Goal: Task Accomplishment & Management: Manage account settings

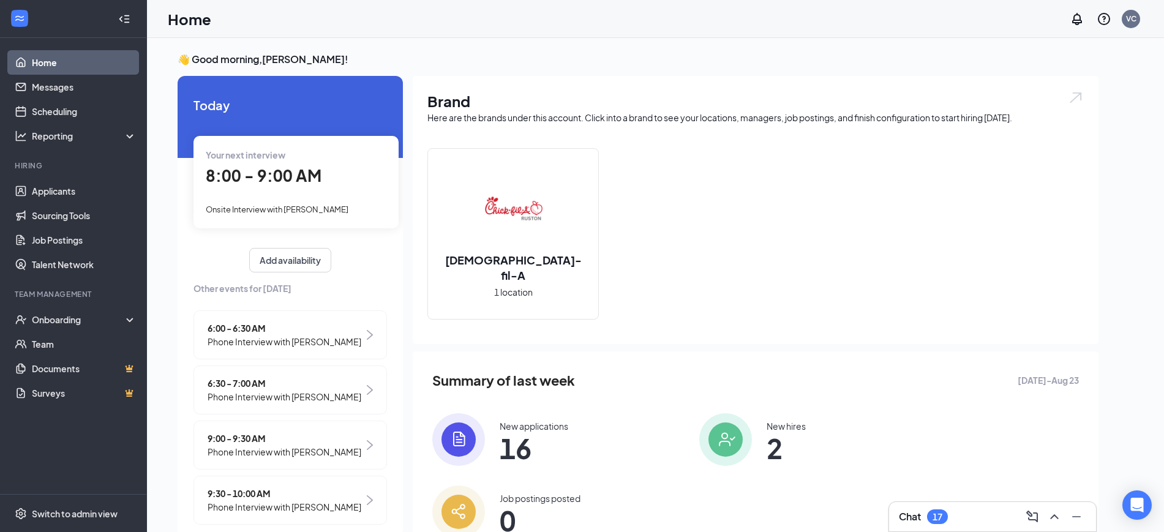
click at [311, 214] on span "Onsite Interview with [PERSON_NAME]" at bounding box center [277, 210] width 143 height 10
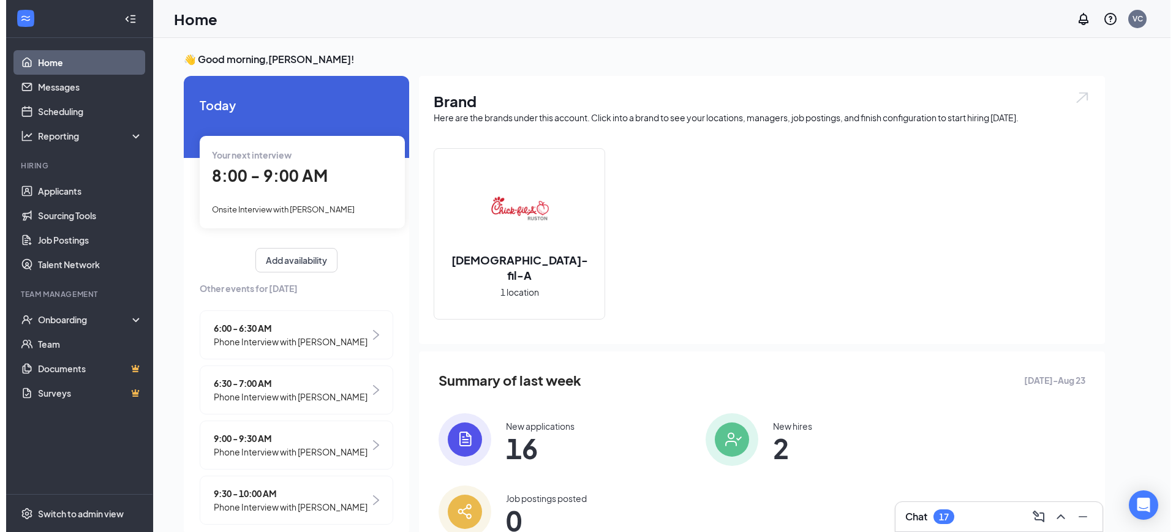
scroll to position [5, 0]
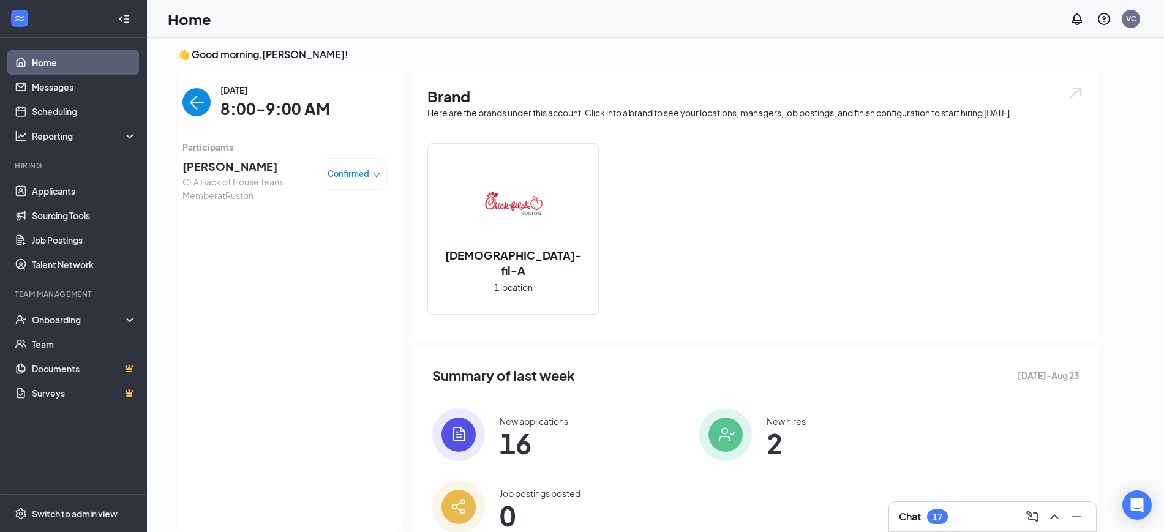
click at [229, 170] on span "[PERSON_NAME]" at bounding box center [246, 166] width 129 height 17
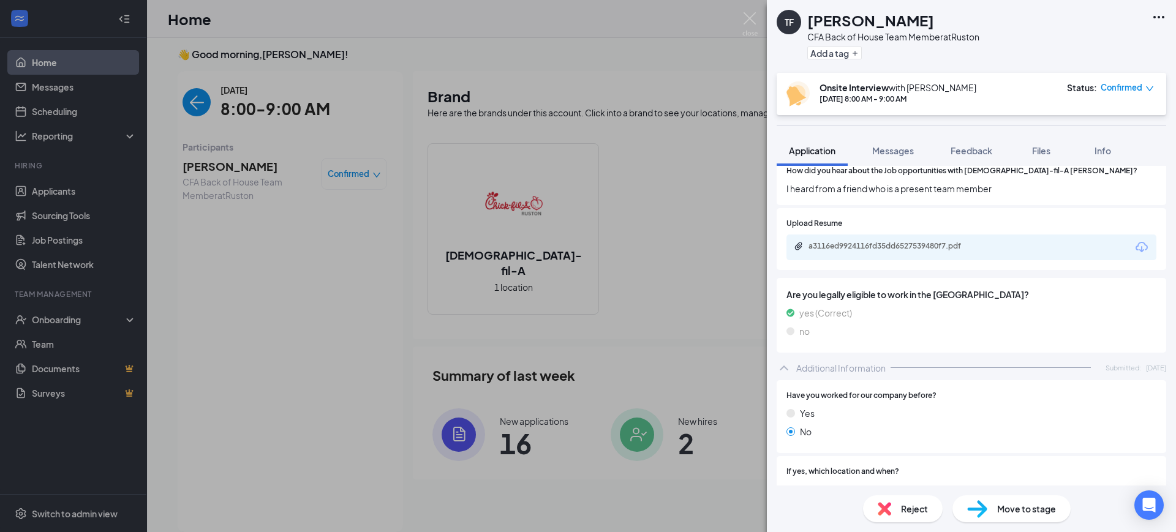
scroll to position [1291, 0]
click at [919, 252] on div "a3116ed9924116fd35dd6527539480f7.pdf" at bounding box center [893, 247] width 171 height 10
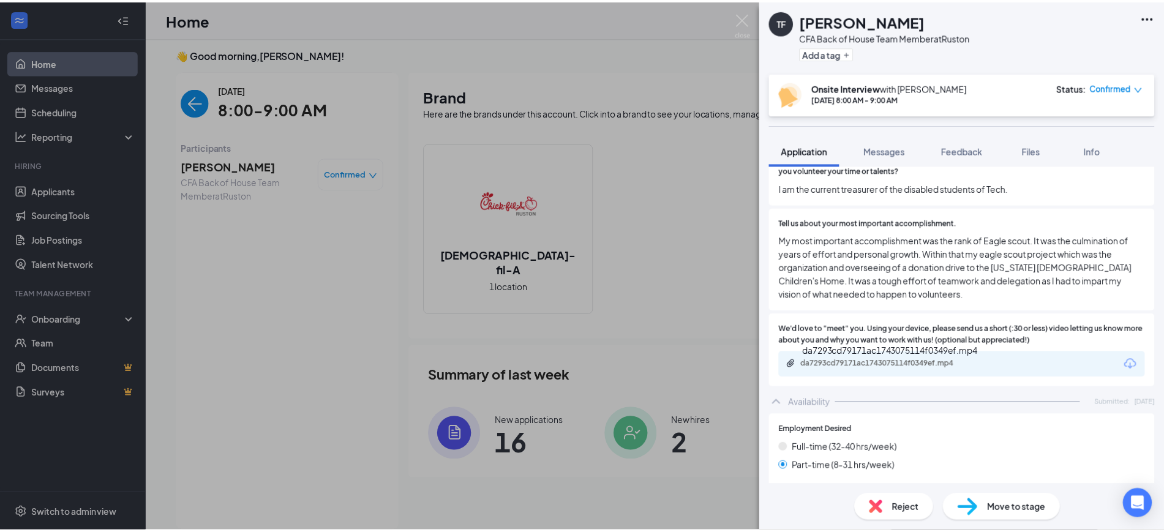
scroll to position [1907, 0]
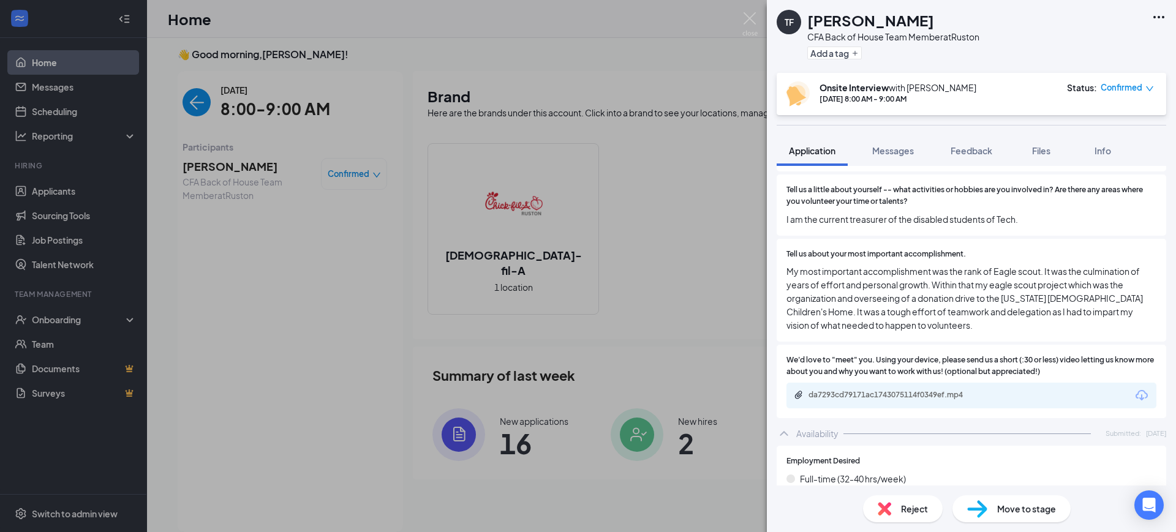
click at [1015, 501] on div "Move to stage" at bounding box center [1011, 508] width 118 height 27
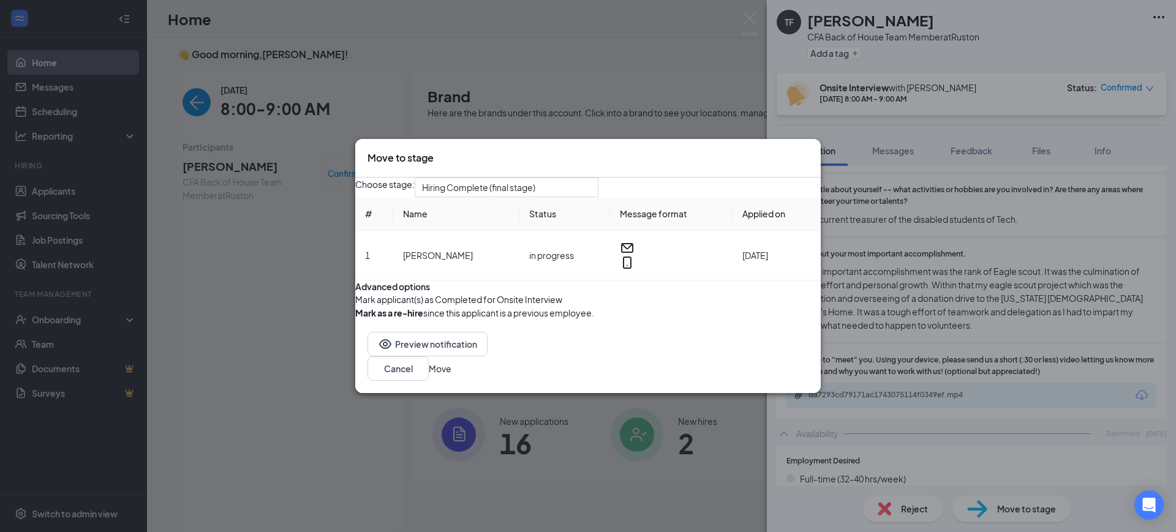
click at [812, 155] on icon "Cross" at bounding box center [815, 158] width 7 height 7
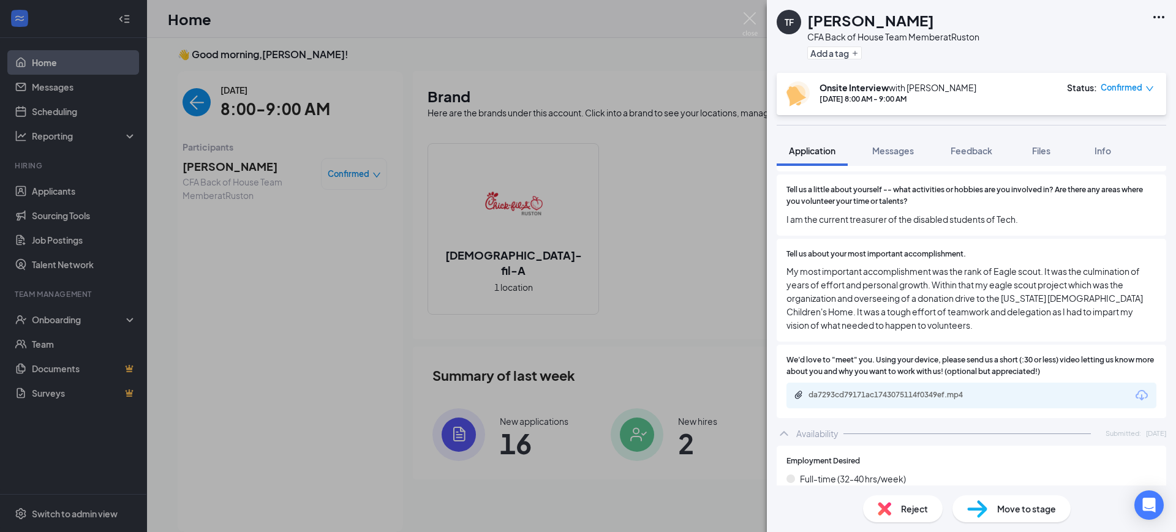
click at [76, 89] on div "TF [PERSON_NAME] CFA Back of House Team Member at Ruston Add a tag Onsite Inter…" at bounding box center [588, 266] width 1176 height 532
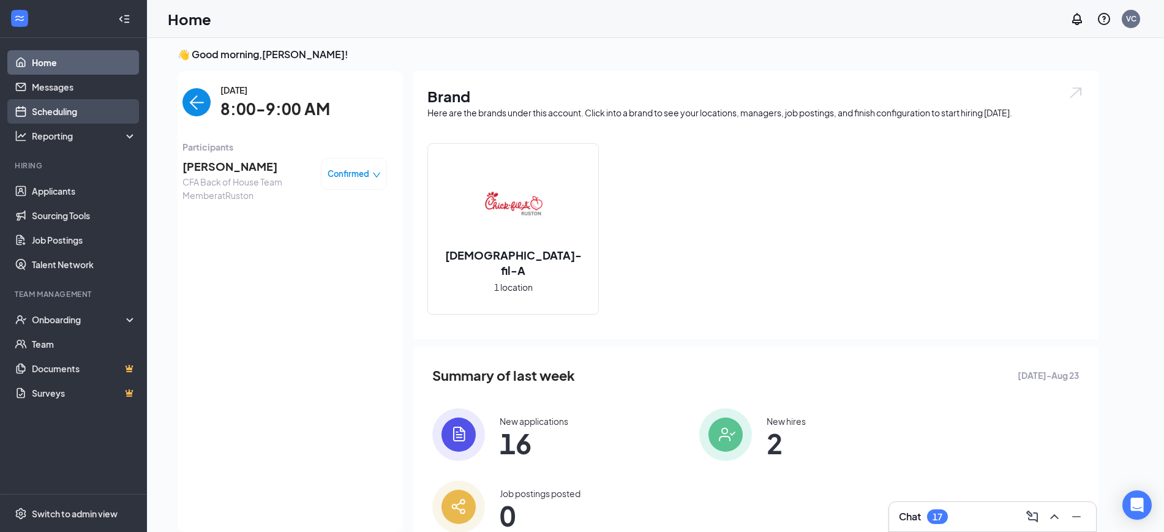
click at [72, 107] on link "Scheduling" at bounding box center [84, 111] width 105 height 24
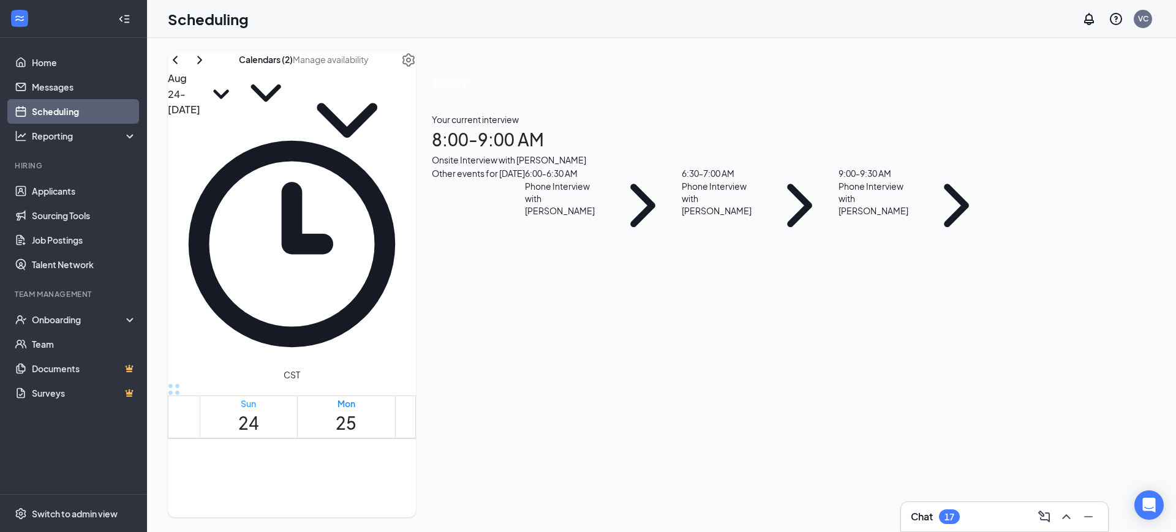
scroll to position [602, 0]
click at [577, 342] on div "1" at bounding box center [587, 348] width 21 height 12
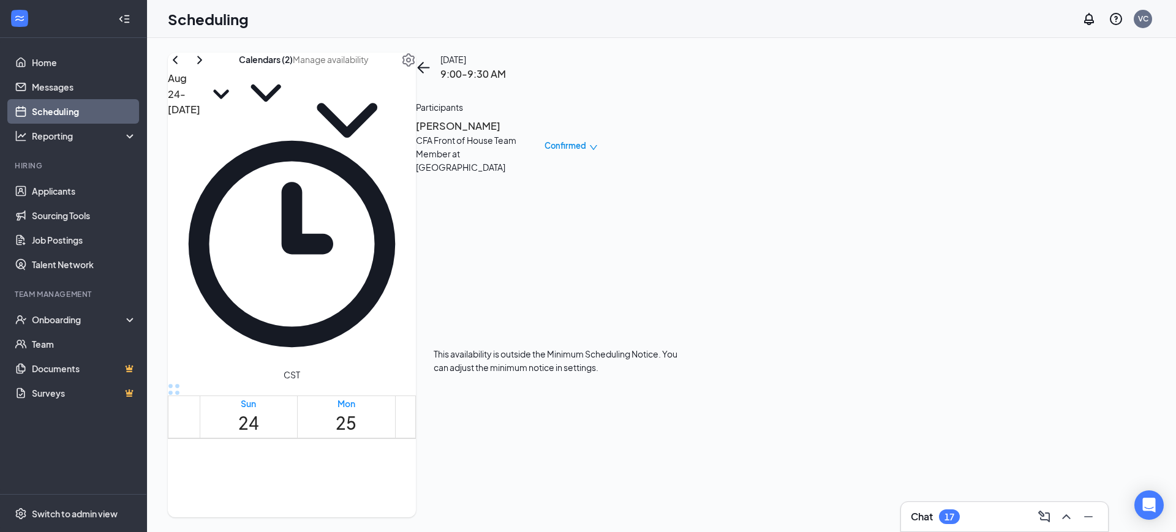
click at [556, 308] on div "8:00-9:00 AM 1" at bounding box center [566, 331] width 21 height 46
click at [544, 134] on h3 "[PERSON_NAME]" at bounding box center [480, 126] width 129 height 16
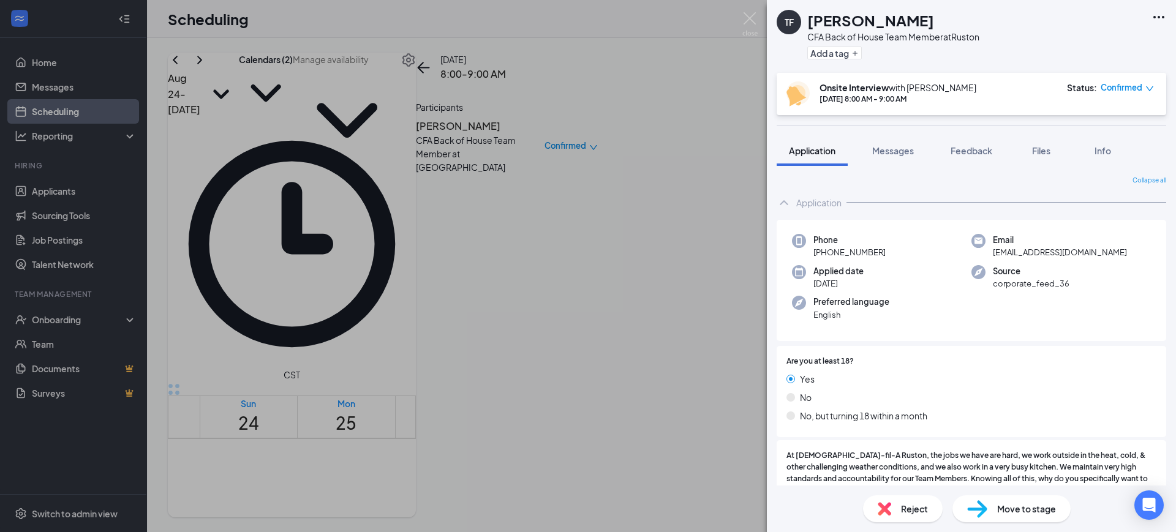
click at [1013, 508] on span "Move to stage" at bounding box center [1026, 508] width 59 height 13
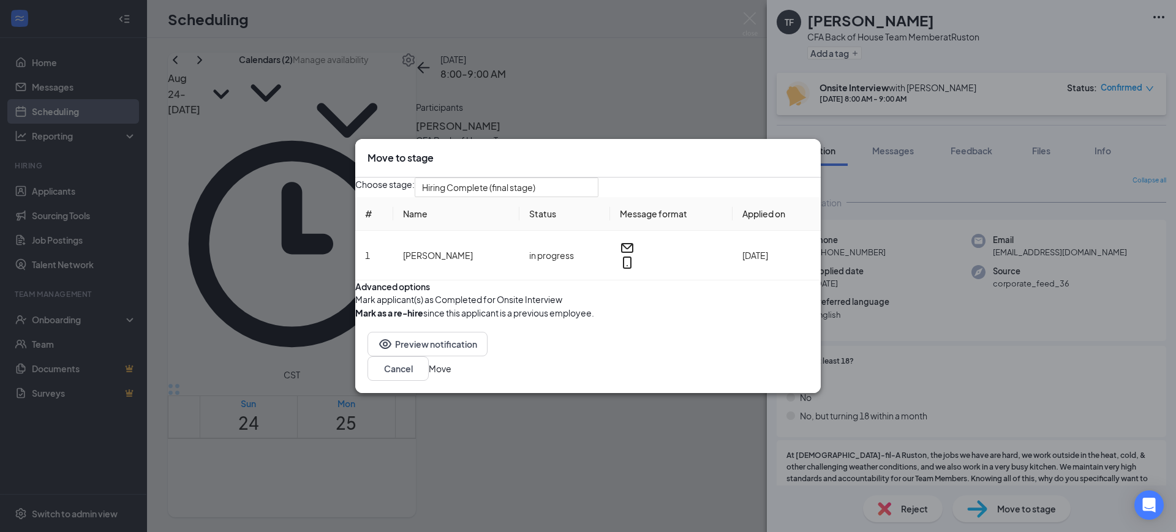
click at [451, 375] on button "Move" at bounding box center [440, 368] width 23 height 13
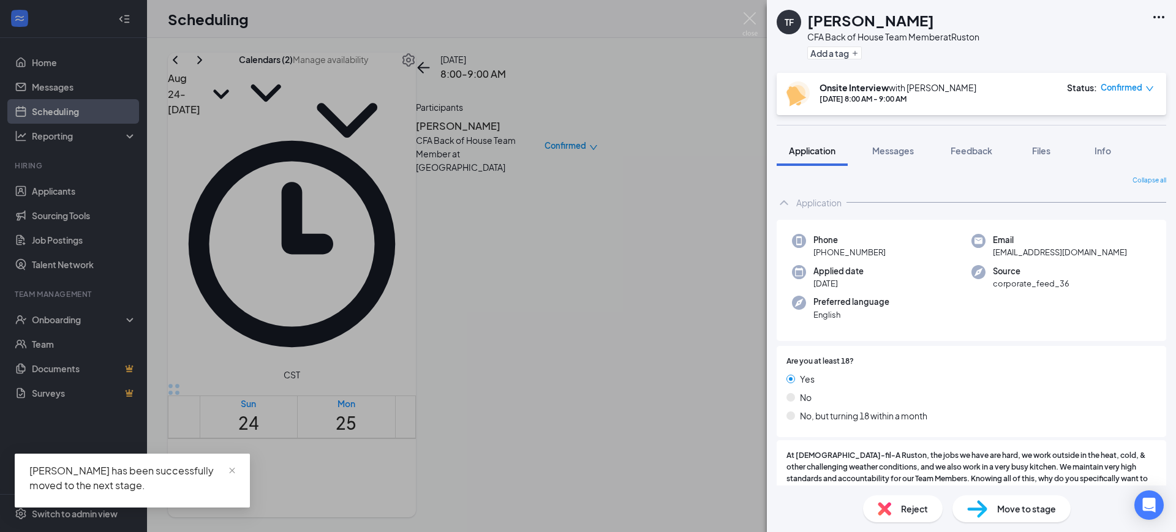
click at [764, 405] on div "TF [PERSON_NAME] CFA Back of House Team Member at Ruston Add a tag Onsite Inter…" at bounding box center [588, 266] width 1176 height 532
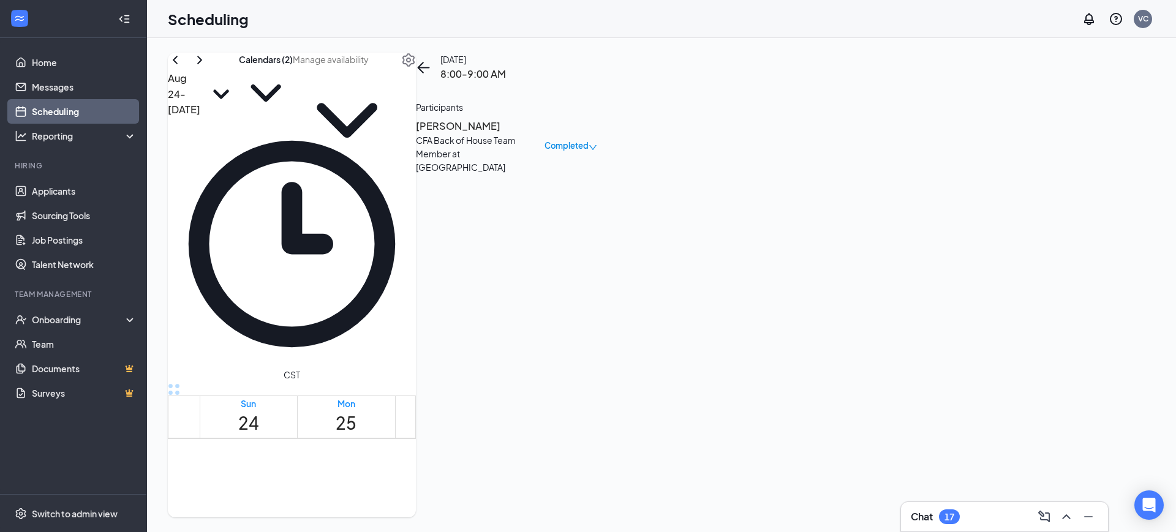
click at [544, 134] on h3 "[PERSON_NAME]" at bounding box center [480, 126] width 129 height 16
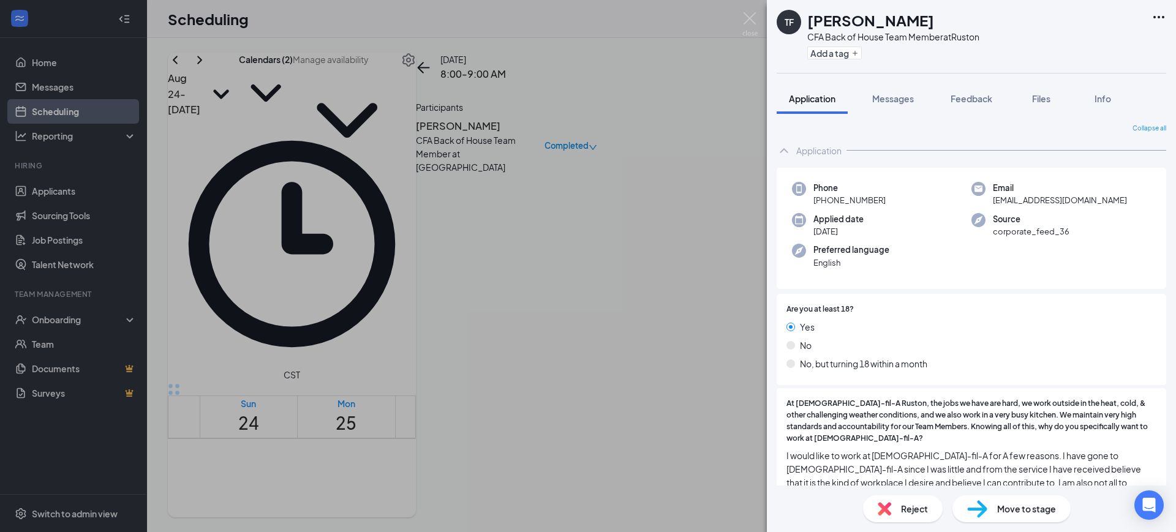
click at [1005, 509] on span "Move to stage" at bounding box center [1026, 508] width 59 height 13
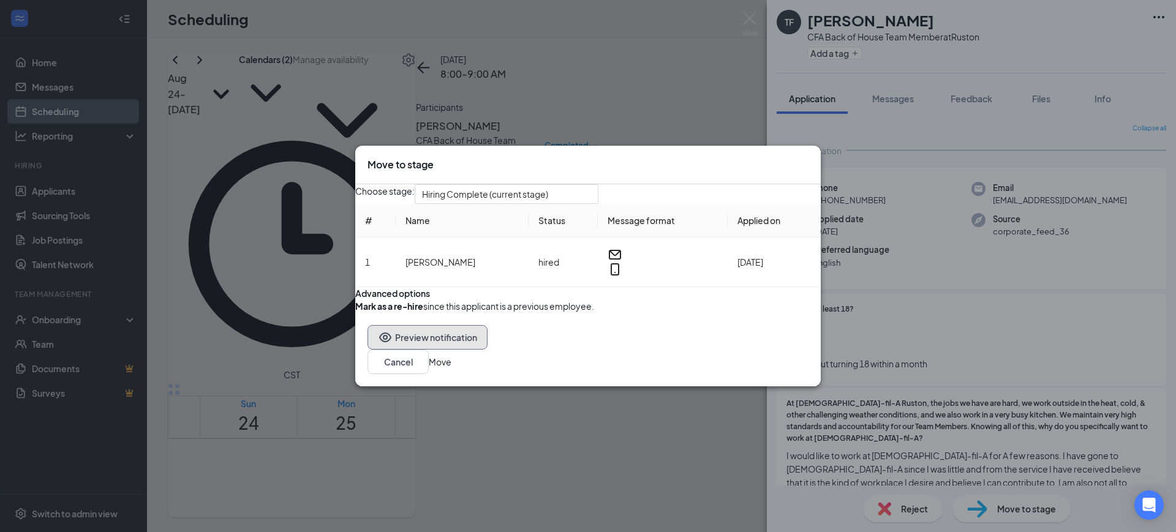
click at [440, 350] on button "Preview notification" at bounding box center [427, 337] width 120 height 24
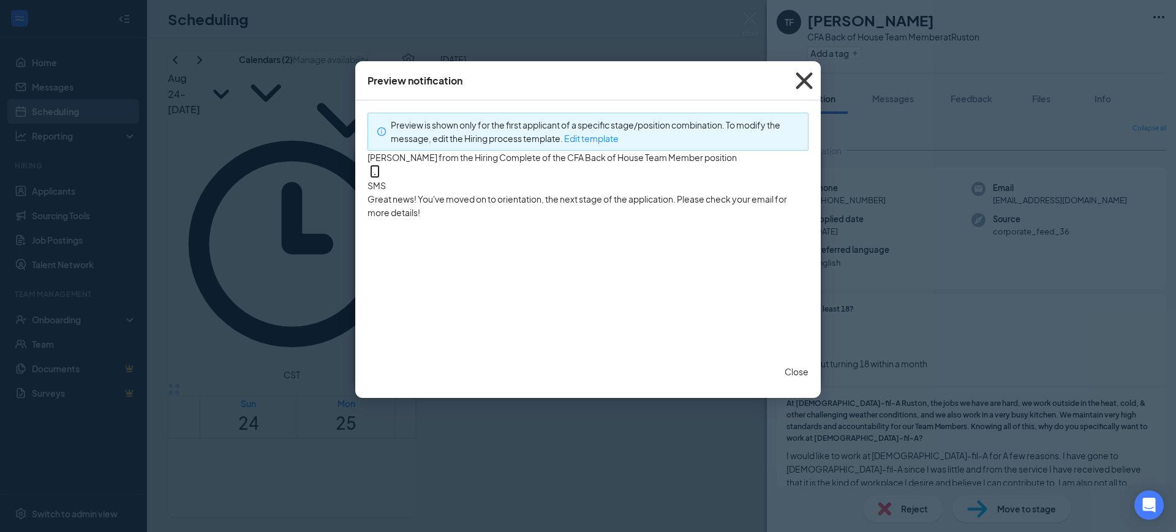
click at [804, 80] on icon "Cross" at bounding box center [803, 80] width 17 height 17
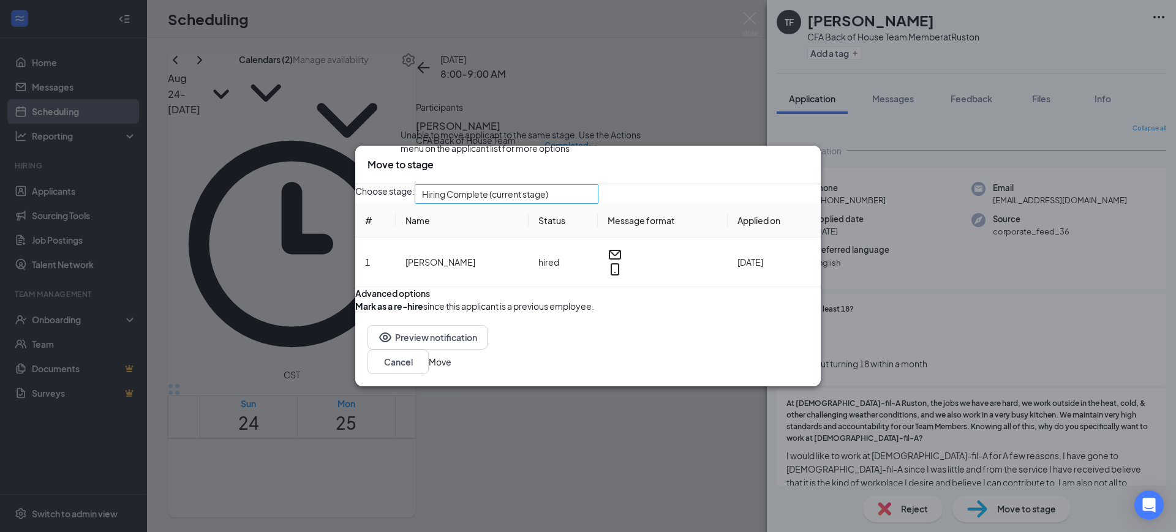
click at [548, 185] on span "Hiring Complete (current stage)" at bounding box center [485, 194] width 126 height 18
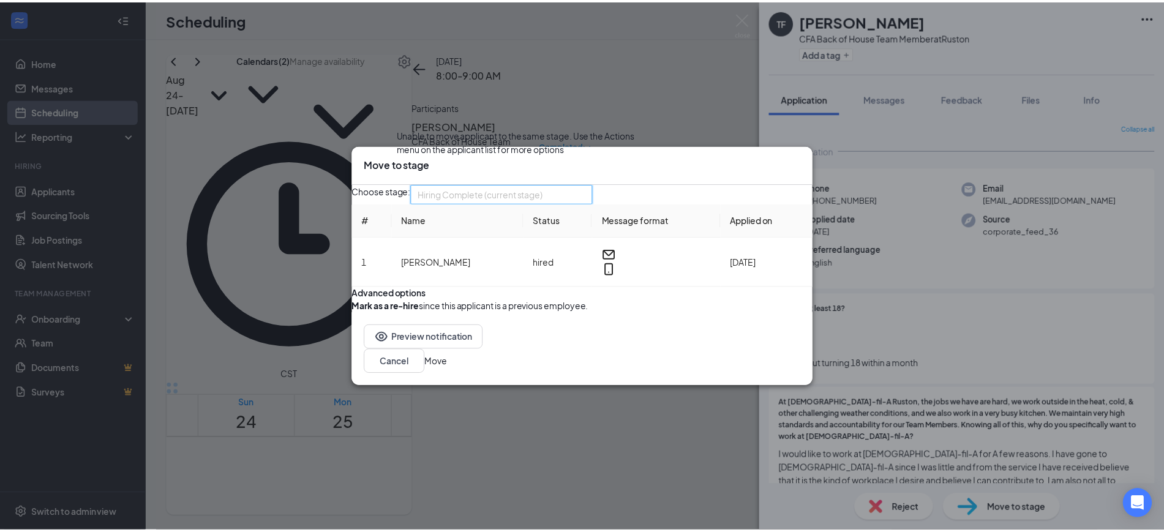
scroll to position [42, 0]
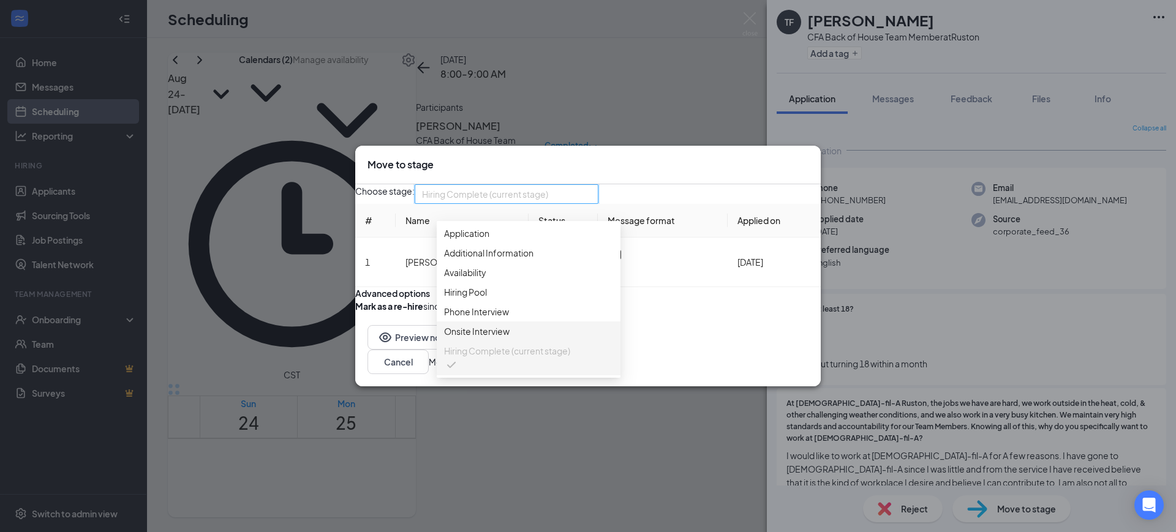
click at [503, 325] on span "Onsite Interview" at bounding box center [477, 331] width 66 height 13
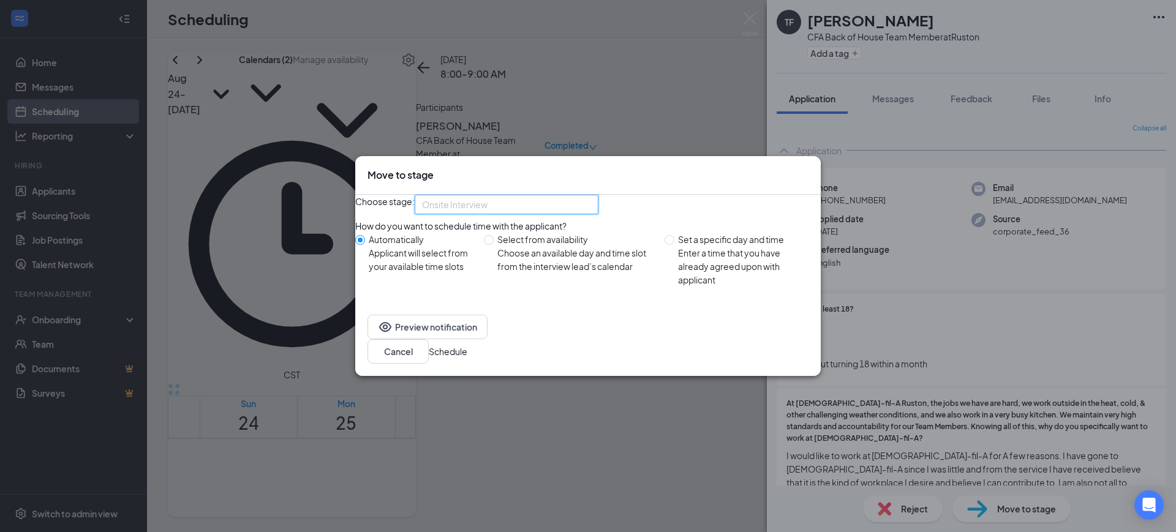
click at [559, 213] on span "Onsite Interview" at bounding box center [501, 211] width 158 height 33
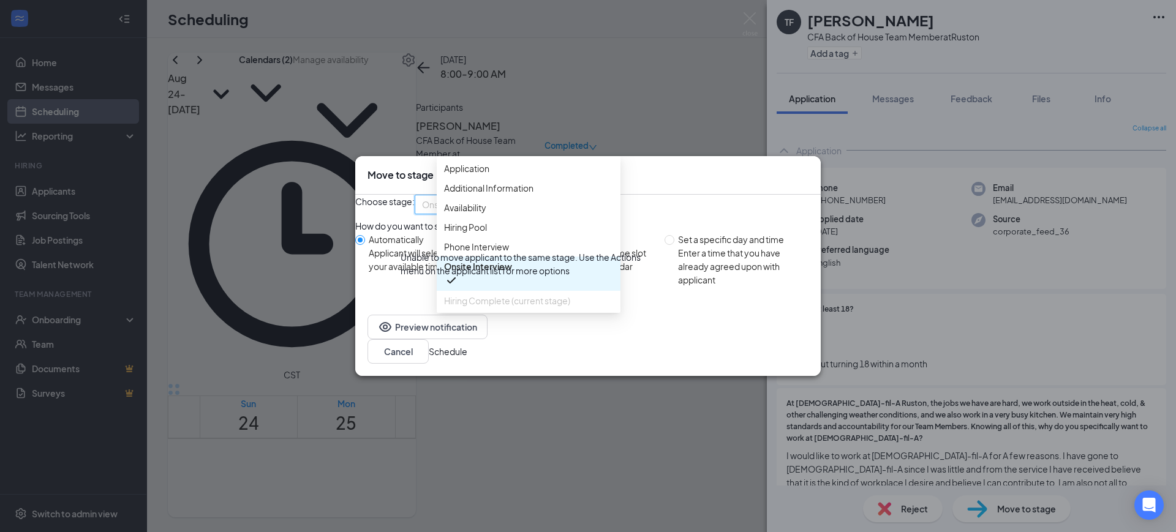
click at [554, 294] on span "Hiring Complete (current stage)" at bounding box center [507, 300] width 126 height 13
click at [729, 303] on div "How do you want to schedule time with the applicant? Automatically Applicant wi…" at bounding box center [587, 260] width 465 height 83
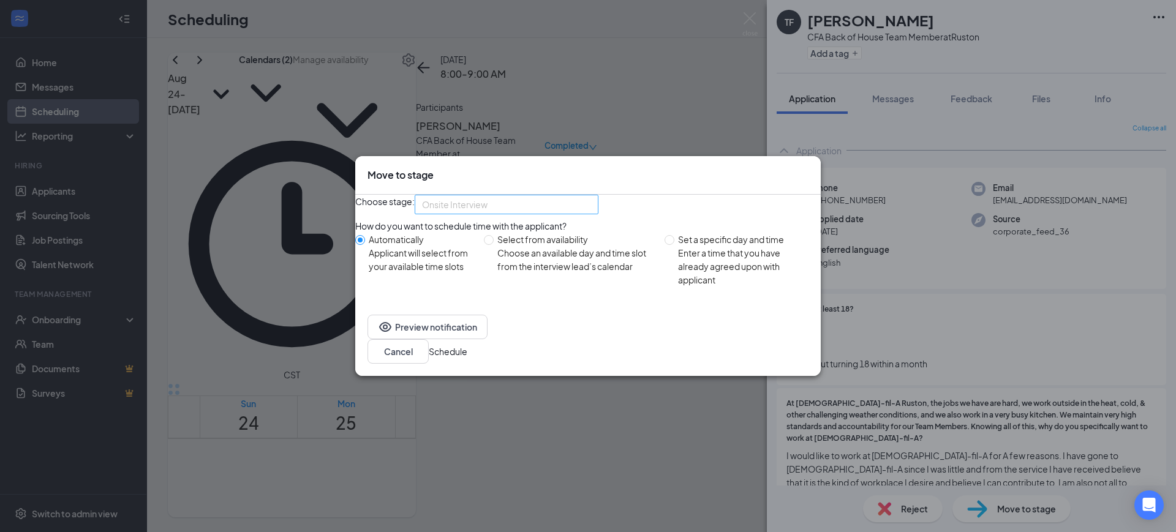
click at [555, 203] on span "Onsite Interview" at bounding box center [501, 211] width 158 height 33
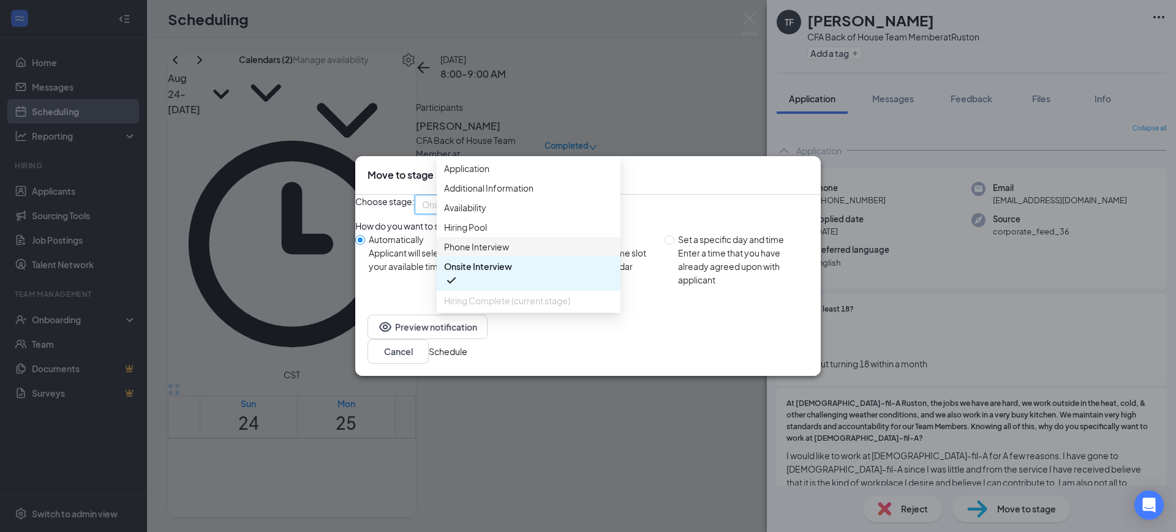
click at [792, 168] on div "Move to stage" at bounding box center [587, 174] width 441 height 13
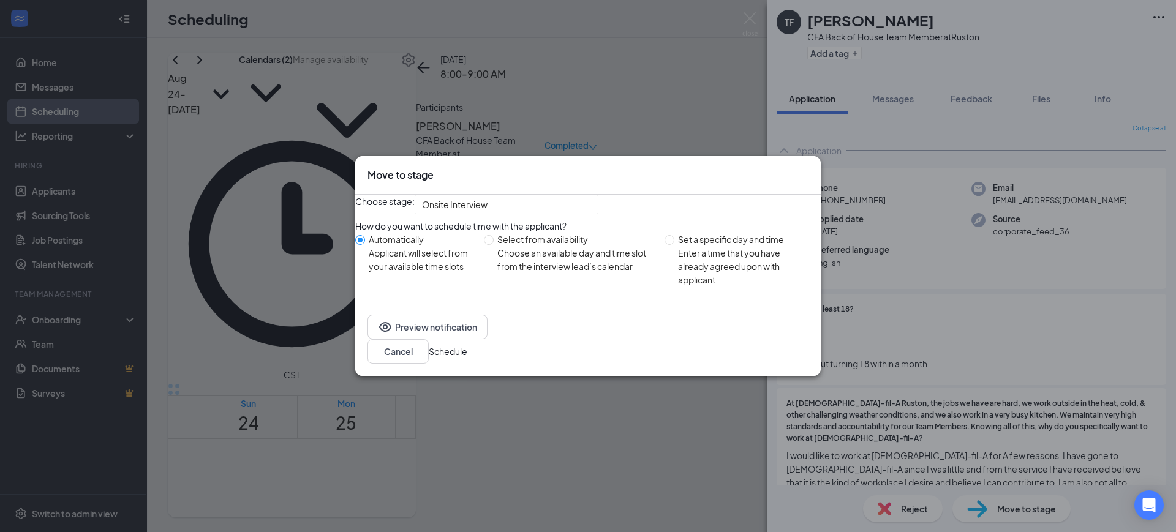
click at [792, 168] on div "Move to stage" at bounding box center [587, 174] width 441 height 13
click at [808, 168] on icon "Cross" at bounding box center [808, 168] width 0 height 0
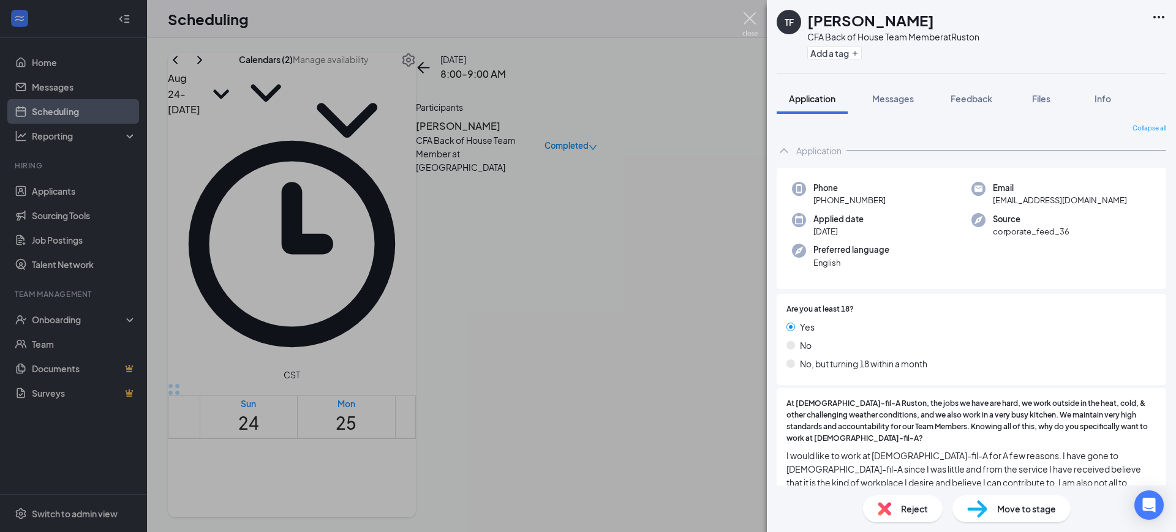
click at [748, 17] on img at bounding box center [749, 24] width 15 height 24
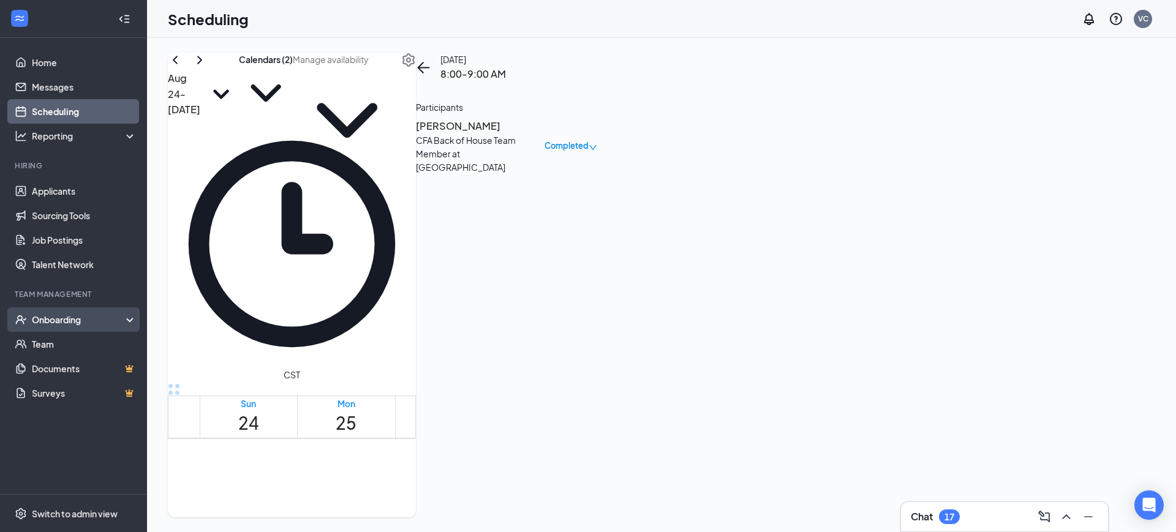
click at [72, 323] on div "Onboarding" at bounding box center [79, 320] width 94 height 12
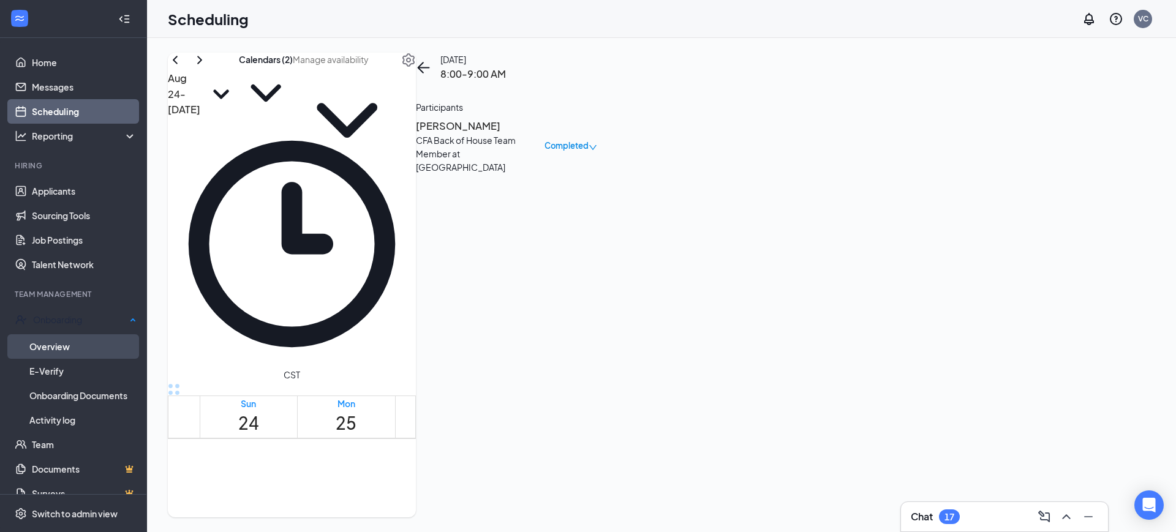
click at [75, 339] on link "Overview" at bounding box center [82, 346] width 107 height 24
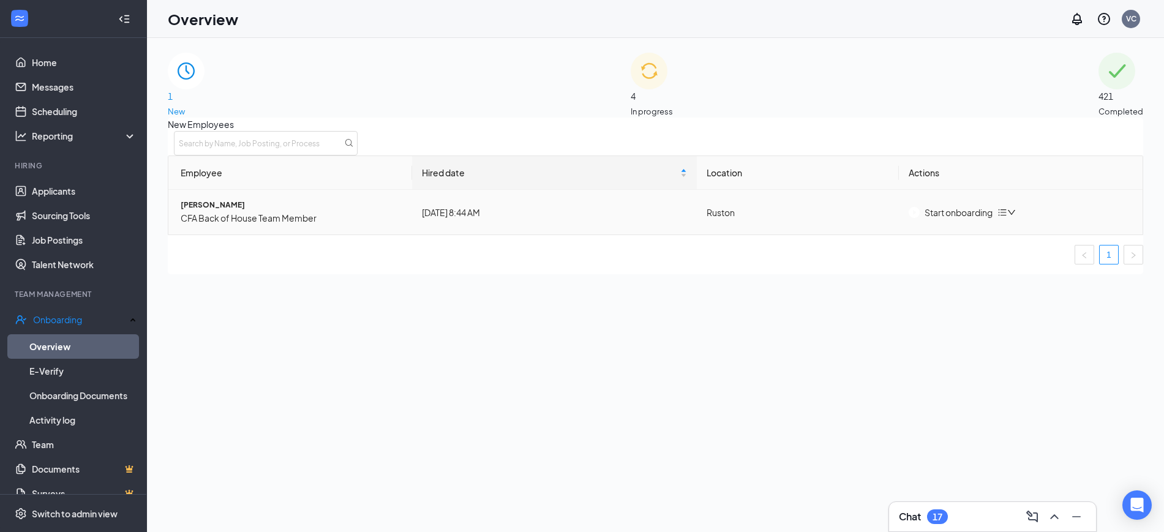
click at [932, 219] on div "Start onboarding" at bounding box center [951, 212] width 84 height 13
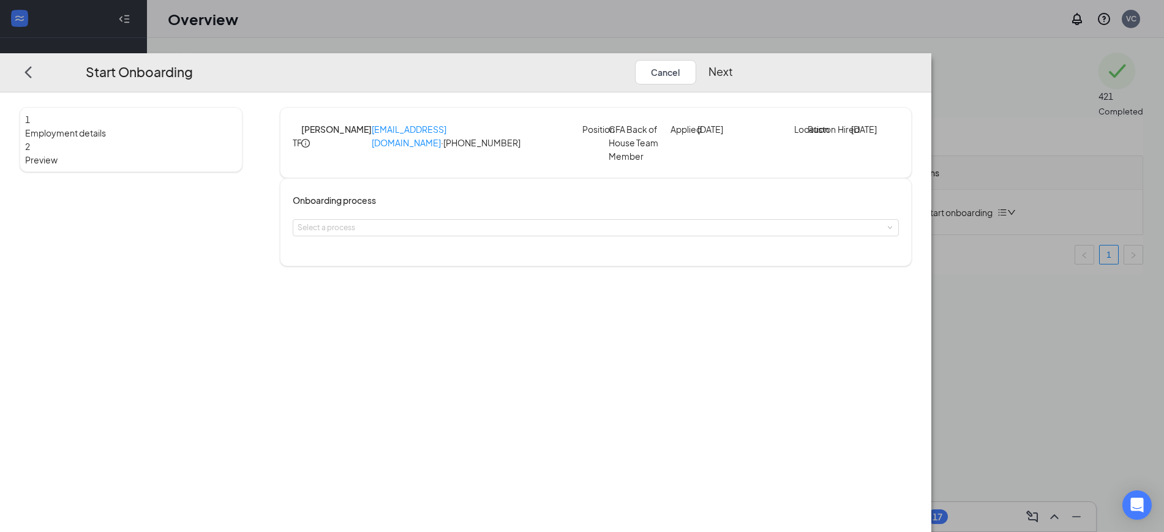
click at [478, 226] on div "Onboarding process Select a process" at bounding box center [596, 223] width 606 height 58
click at [481, 235] on div "Select a process" at bounding box center [596, 227] width 606 height 17
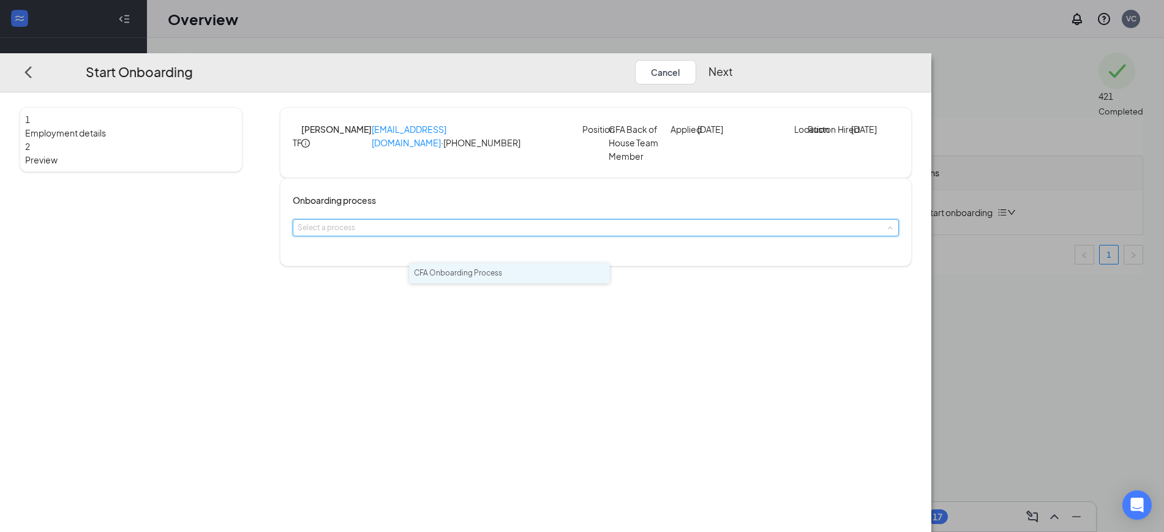
click at [497, 269] on span "CFA Onboarding Process" at bounding box center [458, 272] width 88 height 9
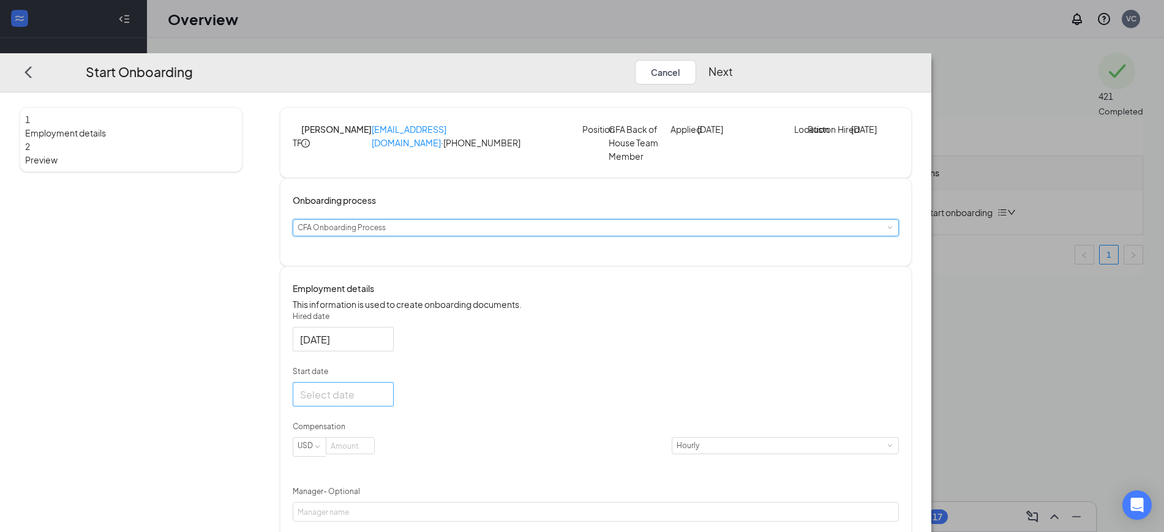
click at [384, 402] on input "Start date" at bounding box center [342, 394] width 84 height 15
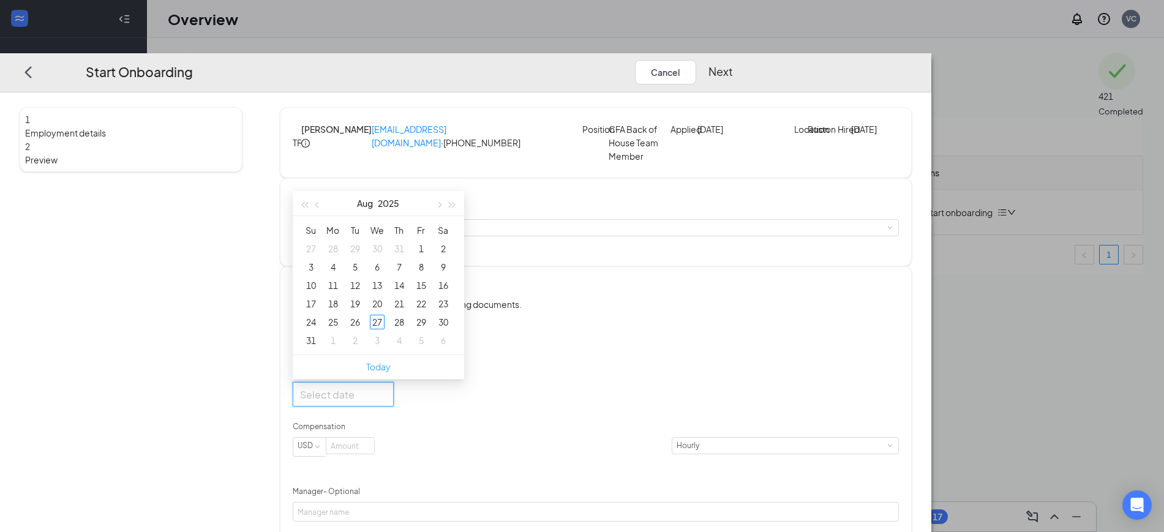
click at [391, 372] on link "Today" at bounding box center [378, 366] width 24 height 11
type input "[DATE]"
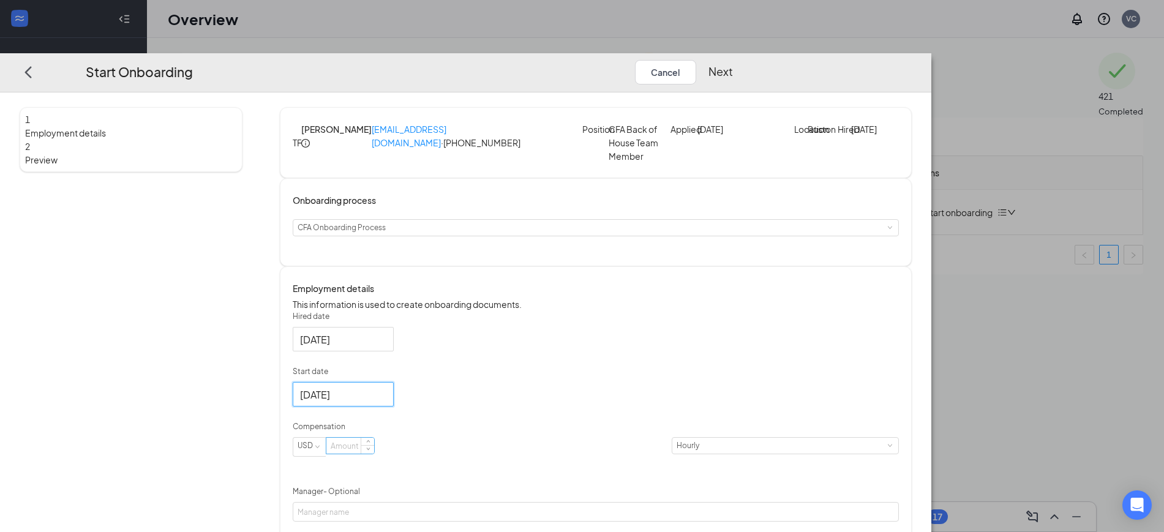
click at [374, 454] on input at bounding box center [350, 446] width 48 height 16
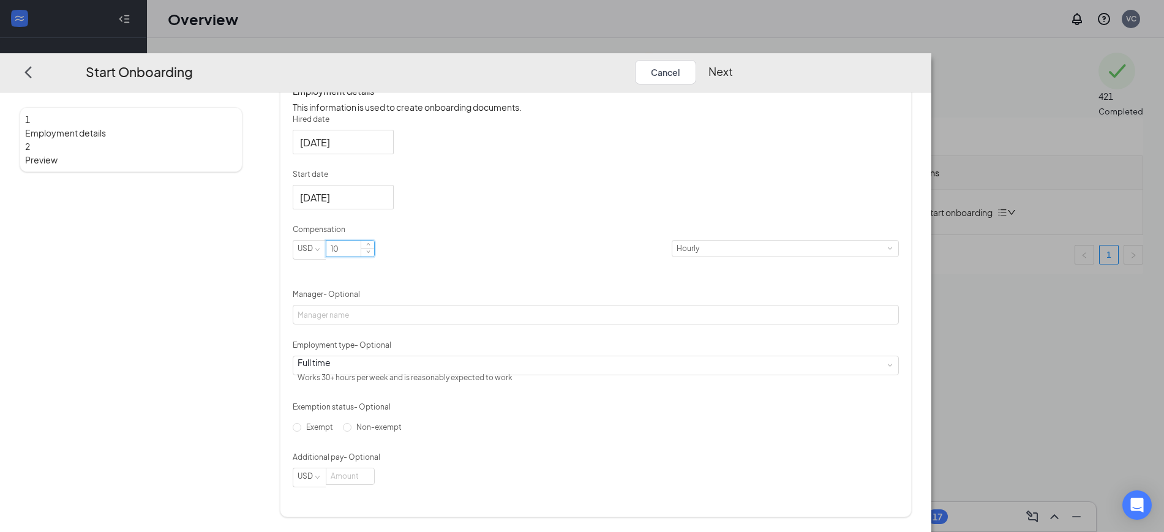
scroll to position [228, 0]
type input "10"
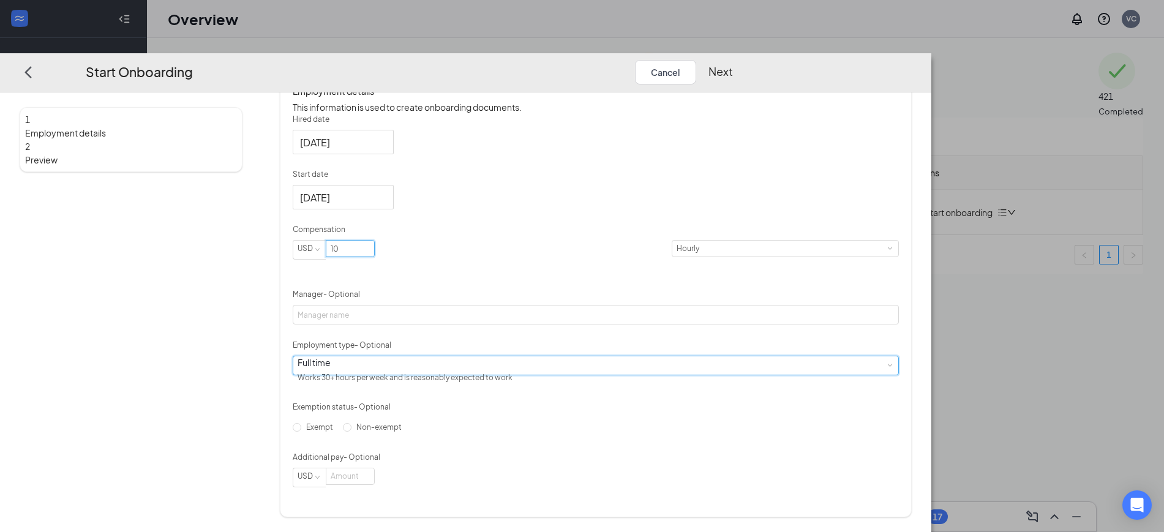
click at [443, 375] on div "Full time Works 30+ hours per week and is reasonably expected to work" at bounding box center [596, 365] width 596 height 18
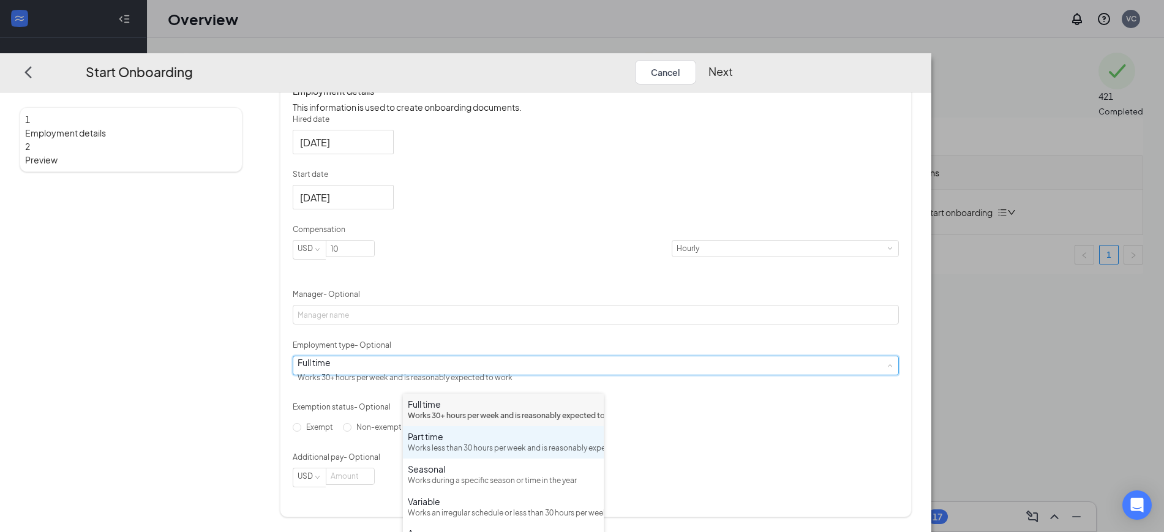
click at [457, 454] on div "Part time Works less than 30 hours per week and is reasonably expected to work" at bounding box center [503, 442] width 191 height 24
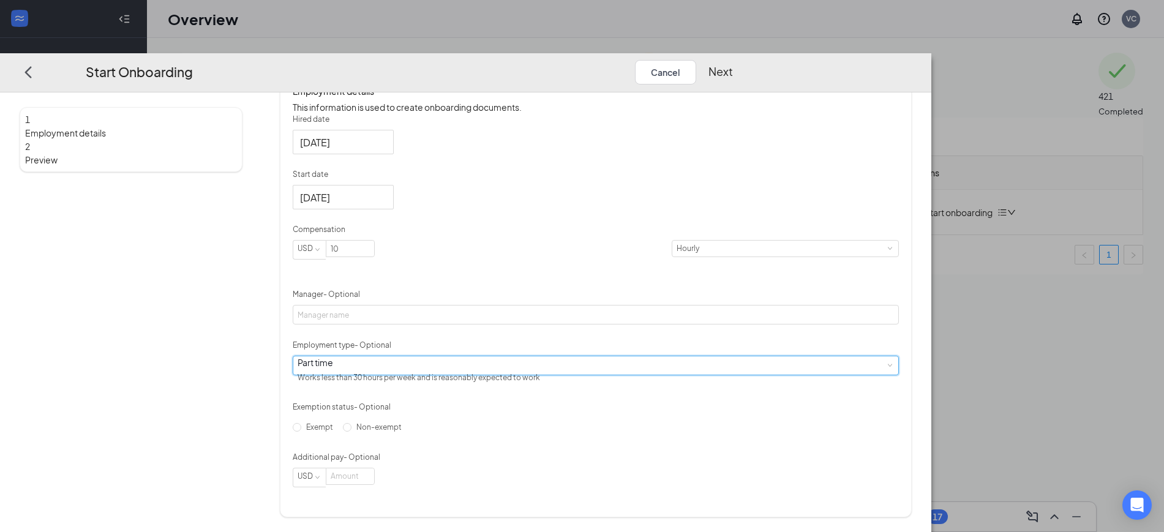
scroll to position [244, 0]
click at [733, 59] on button "Next" at bounding box center [720, 71] width 24 height 24
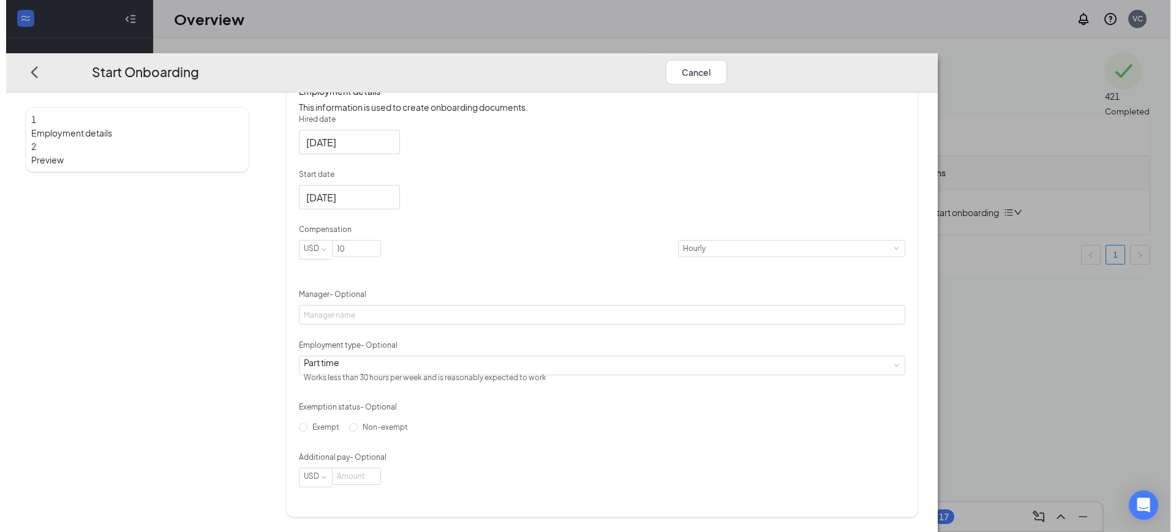
scroll to position [0, 0]
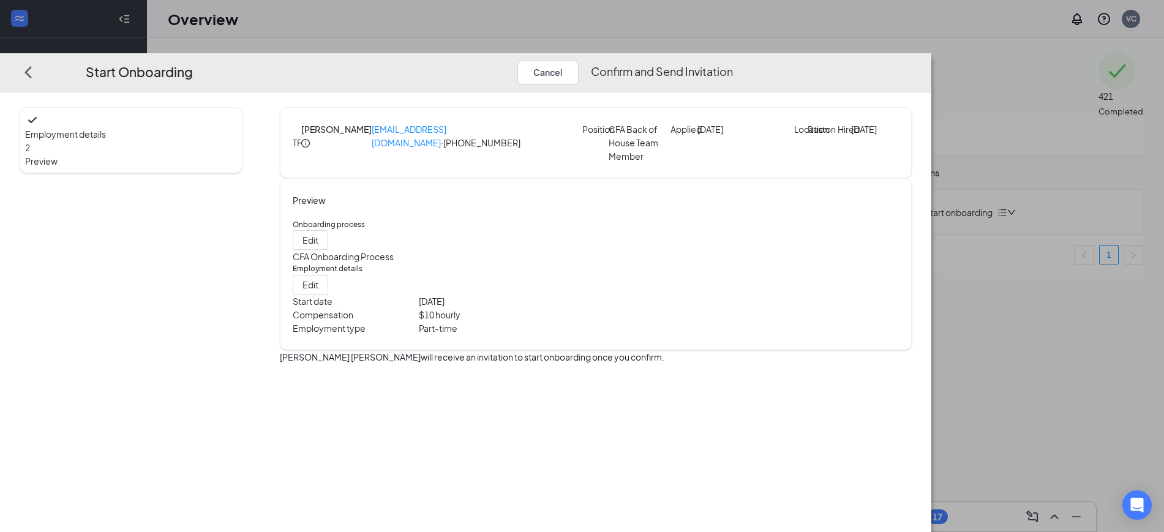
click at [733, 59] on button "Confirm and Send Invitation" at bounding box center [662, 71] width 142 height 24
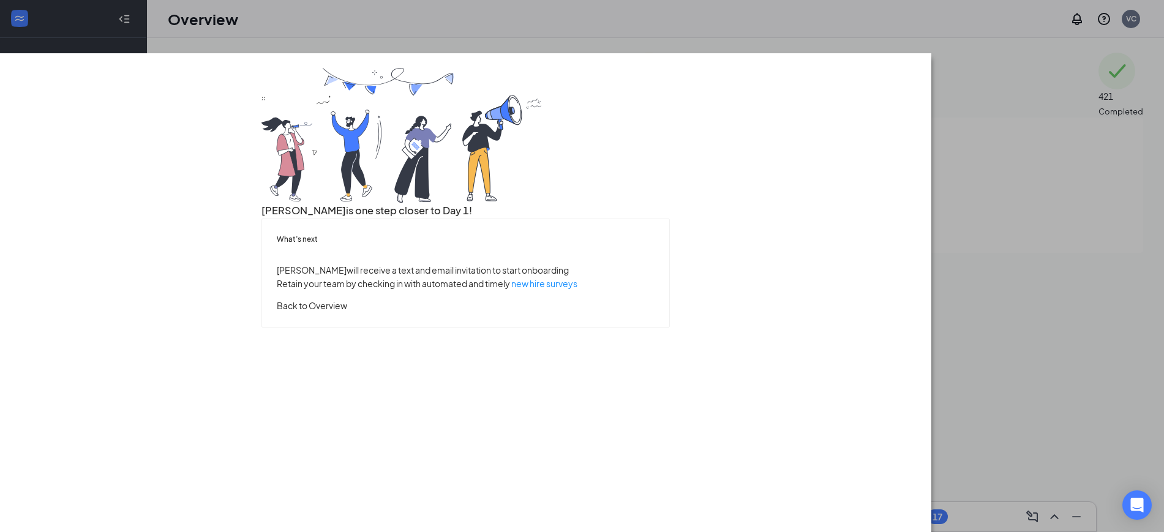
click at [347, 312] on button "Back to Overview" at bounding box center [312, 305] width 70 height 13
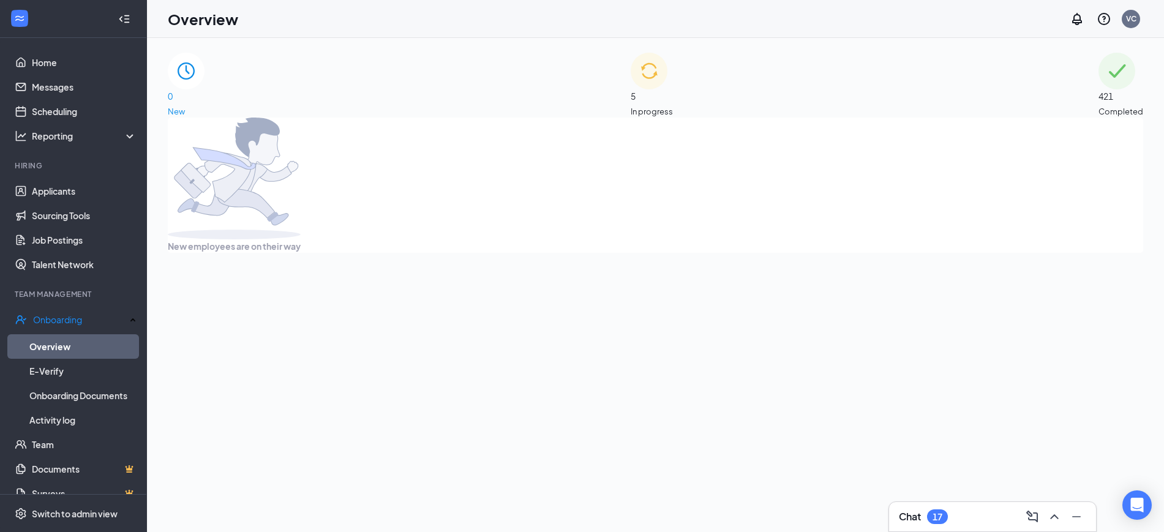
click at [664, 83] on div "5 In progress" at bounding box center [652, 85] width 42 height 65
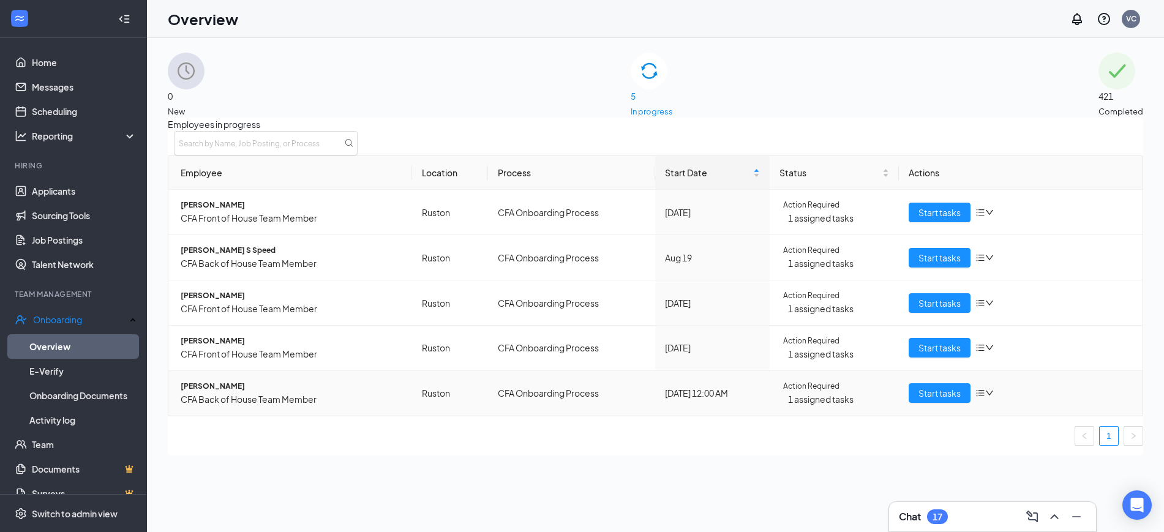
click at [225, 393] on span "[PERSON_NAME]" at bounding box center [292, 387] width 222 height 12
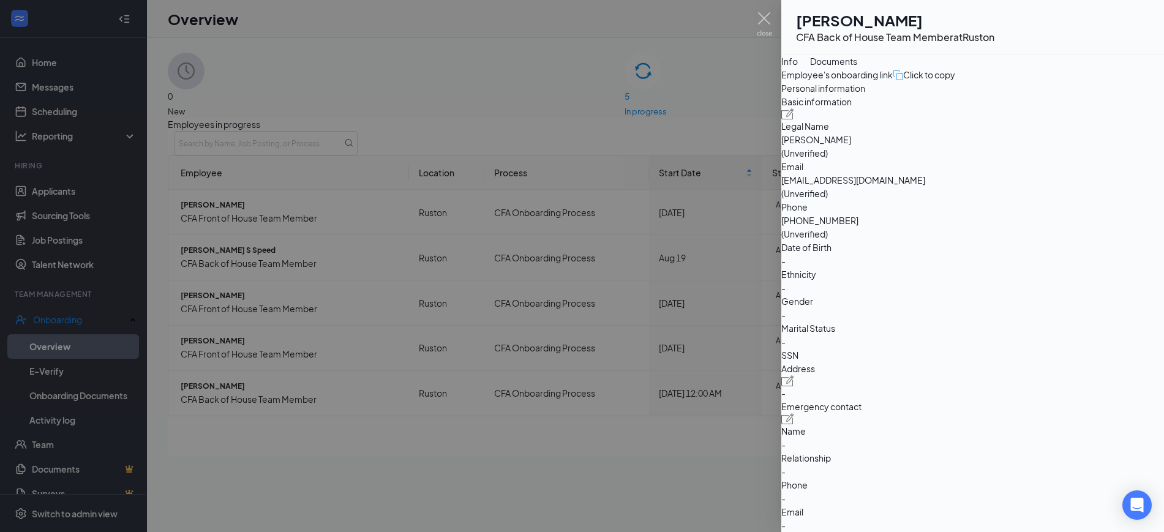
click at [980, 187] on span "[EMAIL_ADDRESS][DOMAIN_NAME]" at bounding box center [972, 179] width 383 height 13
copy span "[EMAIL_ADDRESS][DOMAIN_NAME]"
click at [761, 21] on img at bounding box center [764, 24] width 15 height 24
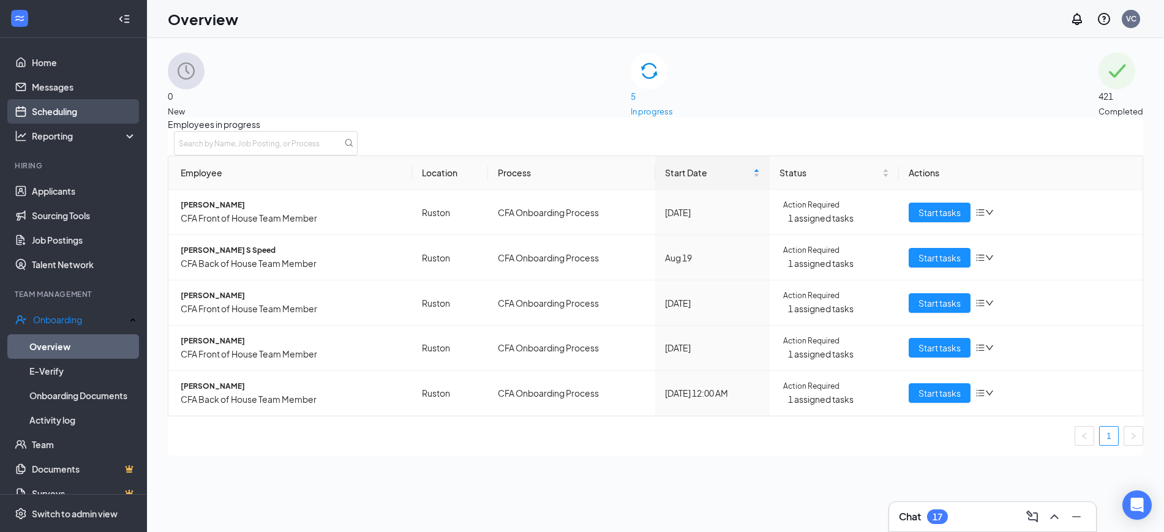
click at [70, 115] on link "Scheduling" at bounding box center [84, 111] width 105 height 24
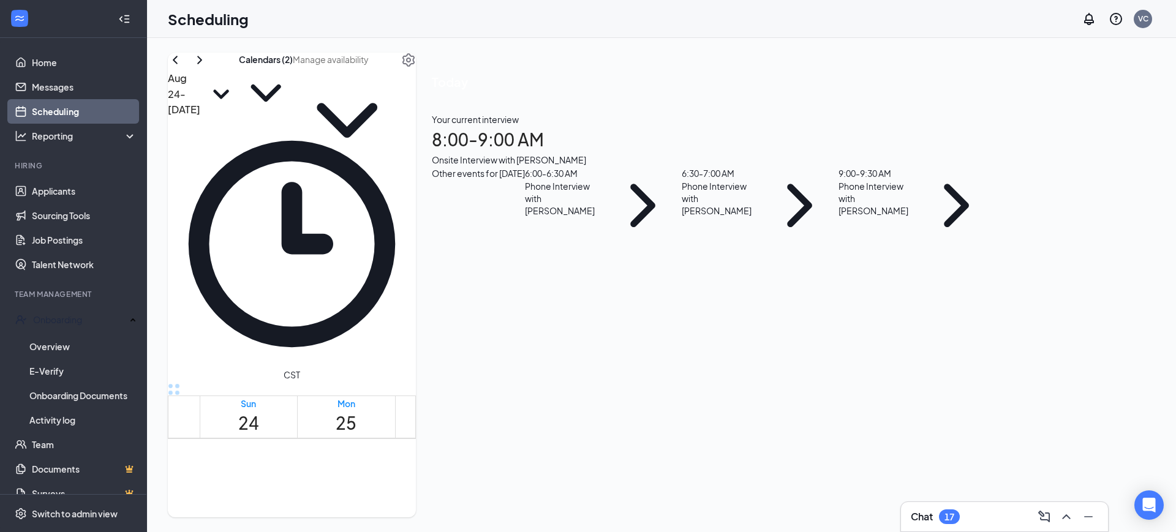
scroll to position [602, 0]
click at [577, 342] on div "1" at bounding box center [587, 348] width 21 height 12
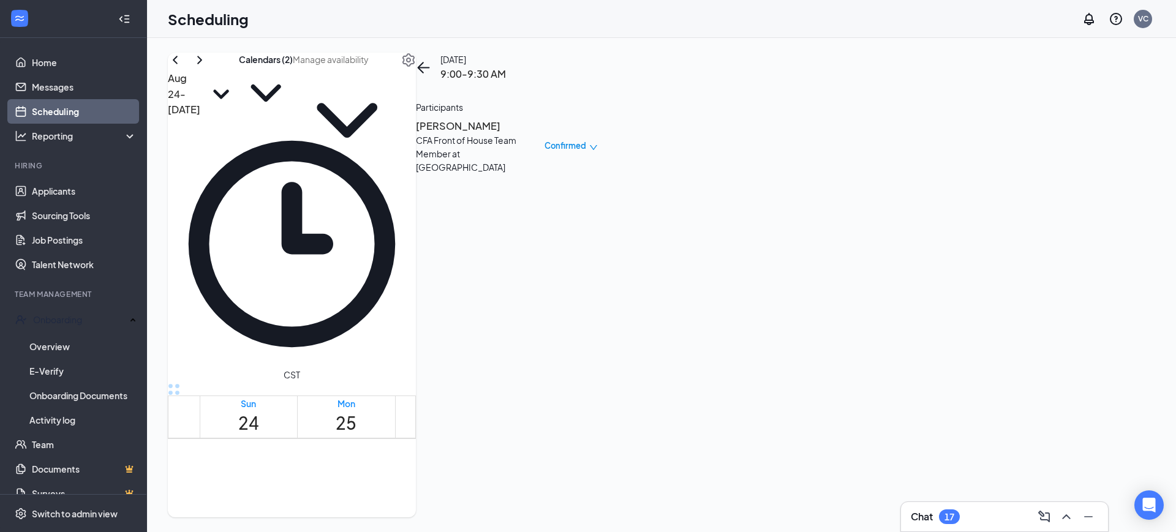
click at [544, 134] on h3 "[PERSON_NAME]" at bounding box center [480, 126] width 129 height 16
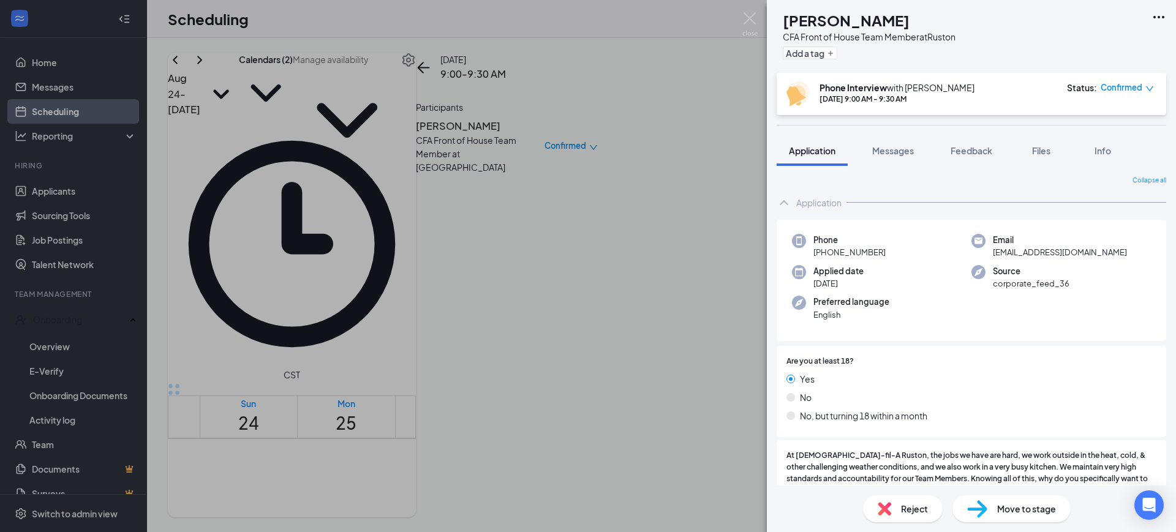
click at [767, 11] on div "[PERSON_NAME] [PERSON_NAME] CFA Front of House Team Member at Ruston Add a tag" at bounding box center [971, 36] width 409 height 73
click at [750, 18] on img at bounding box center [749, 24] width 15 height 24
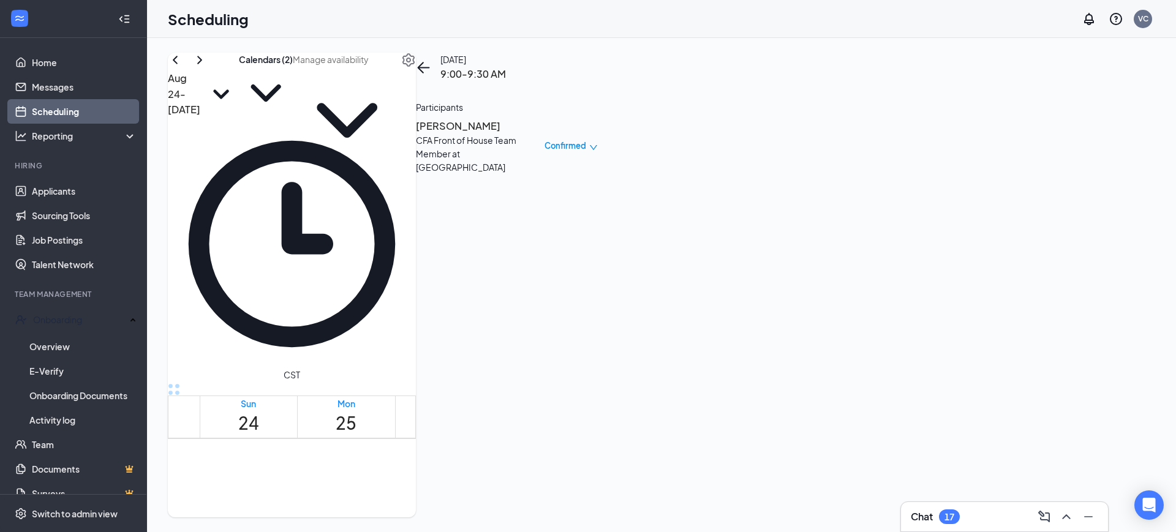
scroll to position [614, 0]
drag, startPoint x: 625, startPoint y: 369, endPoint x: 631, endPoint y: 430, distance: 61.5
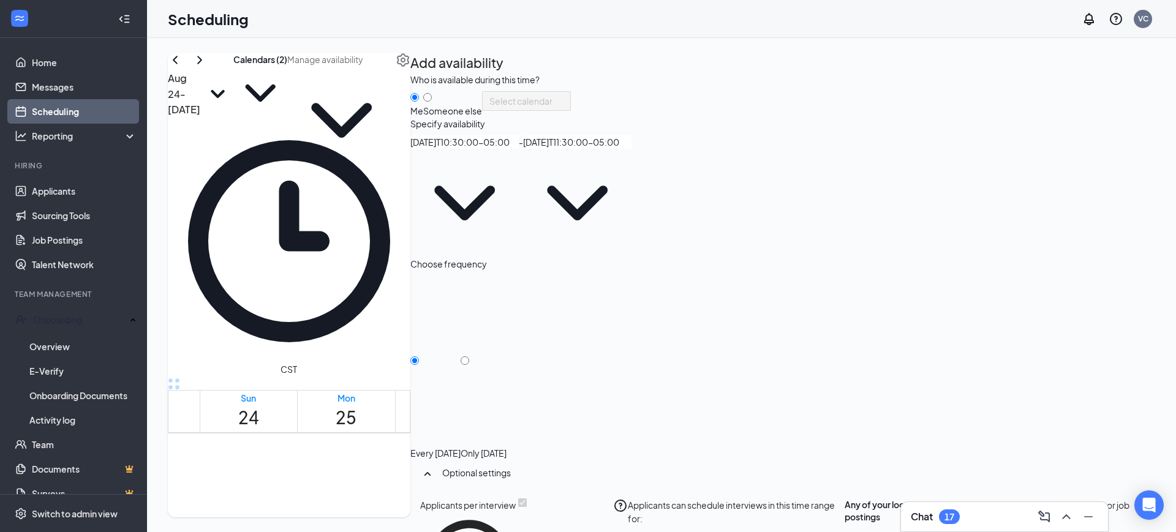
type input "10:30 AM"
type input "11:30 AM"
click at [469, 356] on input "Only [DATE]" at bounding box center [464, 360] width 9 height 9
radio input "true"
radio input "false"
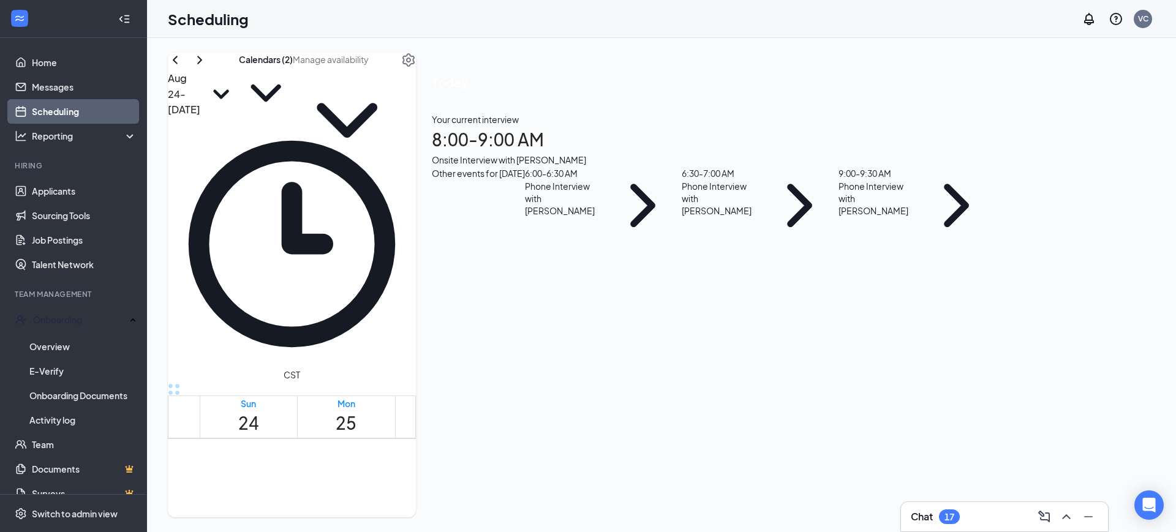
scroll to position [690, 0]
click at [577, 255] on div "1" at bounding box center [587, 261] width 21 height 12
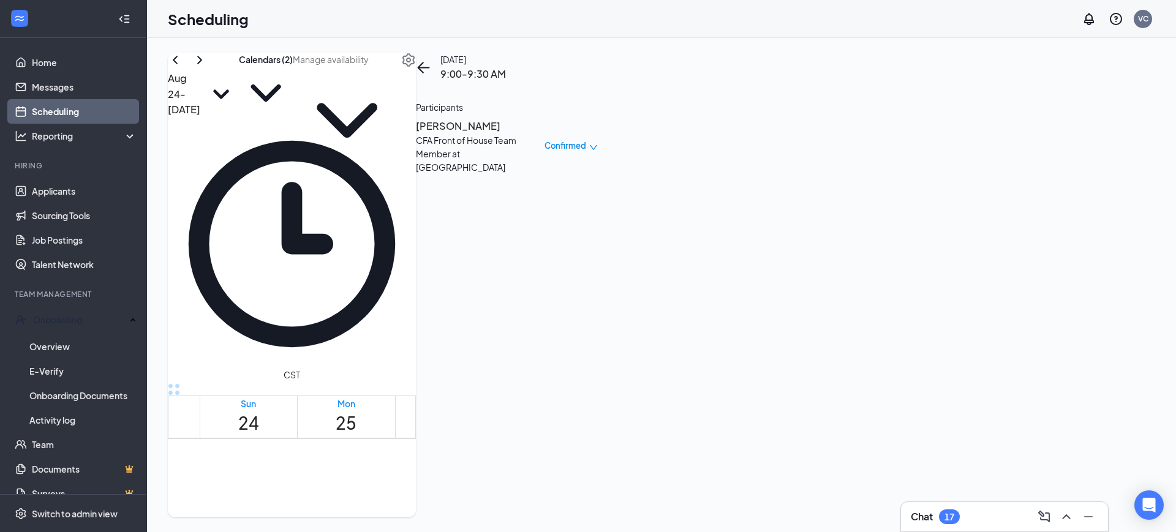
click at [544, 134] on h3 "[PERSON_NAME]" at bounding box center [480, 126] width 129 height 16
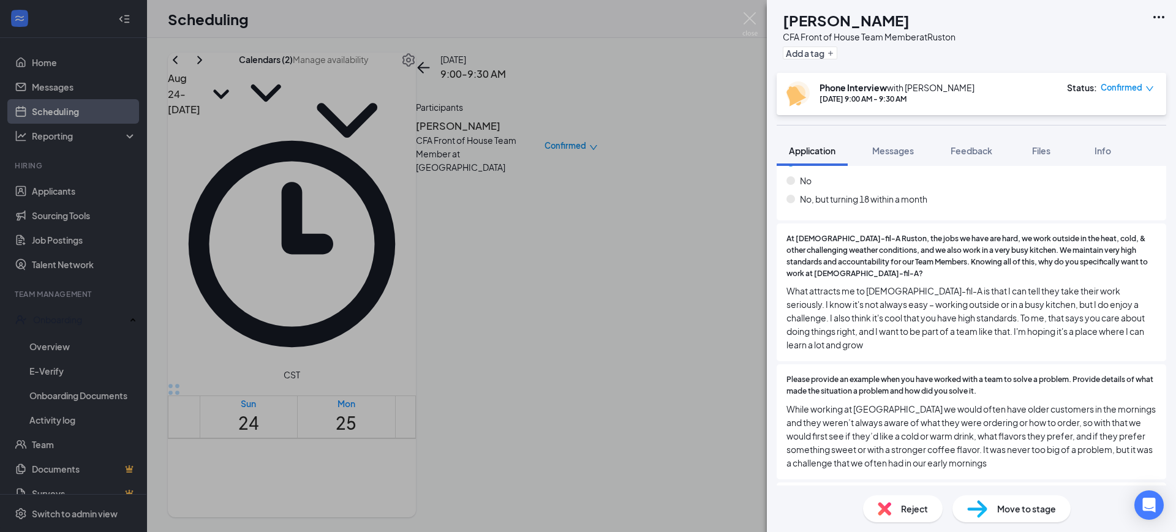
scroll to position [216, 0]
click at [1024, 511] on span "Move to stage" at bounding box center [1026, 508] width 59 height 13
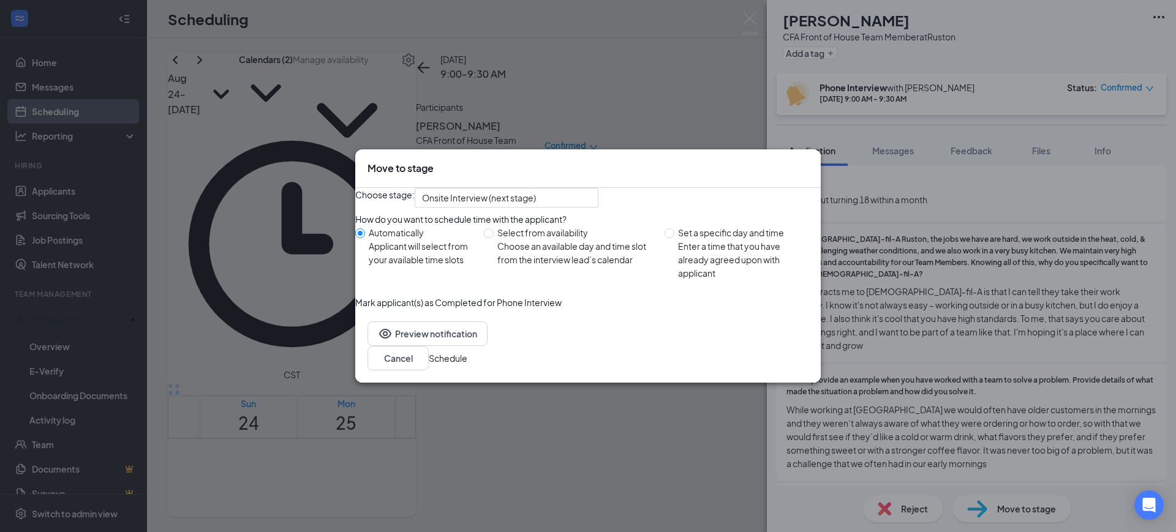
click at [467, 365] on button "Schedule" at bounding box center [448, 357] width 39 height 13
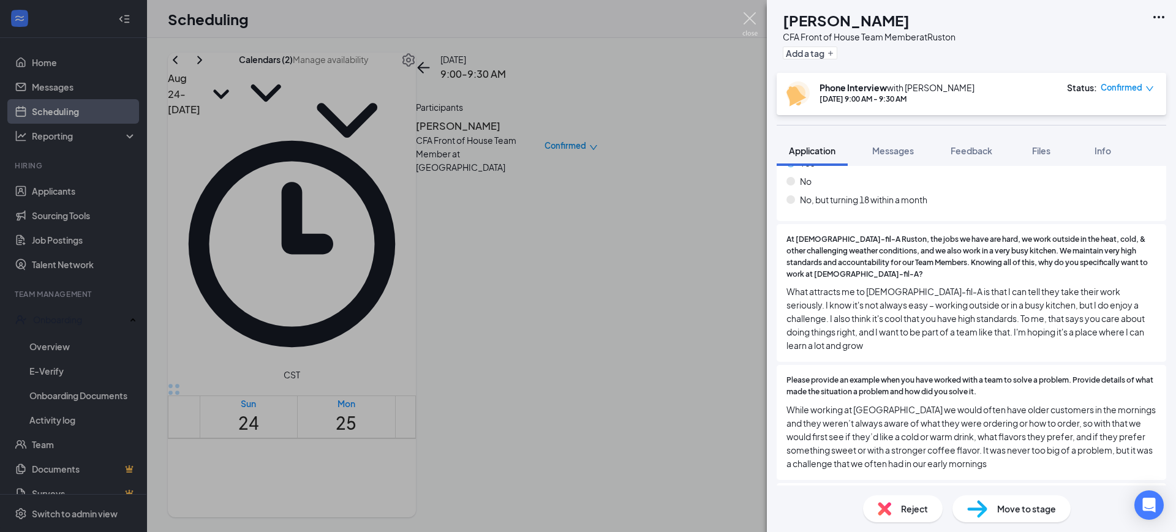
click at [756, 21] on img at bounding box center [749, 24] width 15 height 24
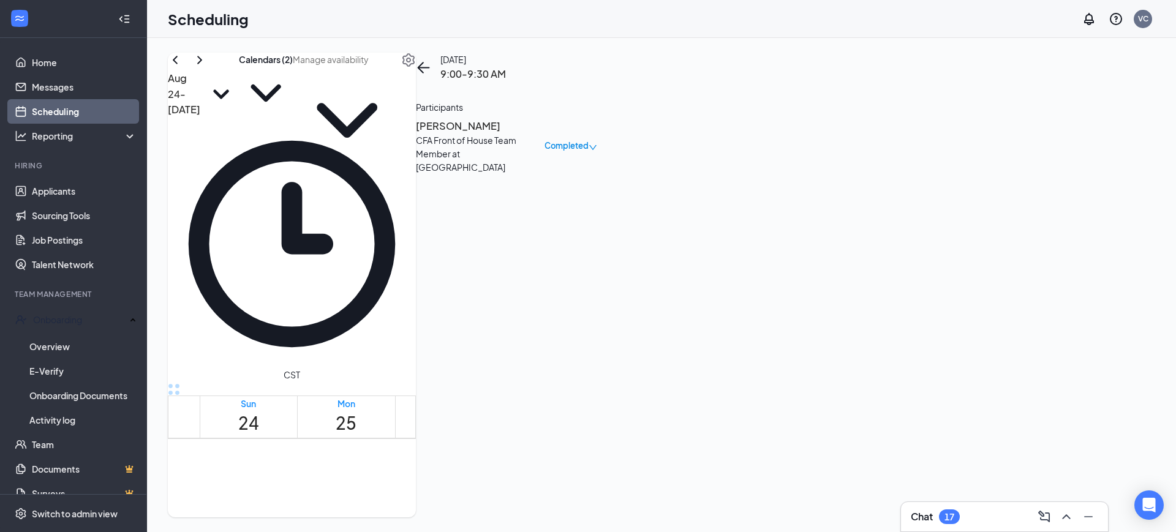
scroll to position [366, 0]
click at [207, 67] on button at bounding box center [199, 60] width 15 height 15
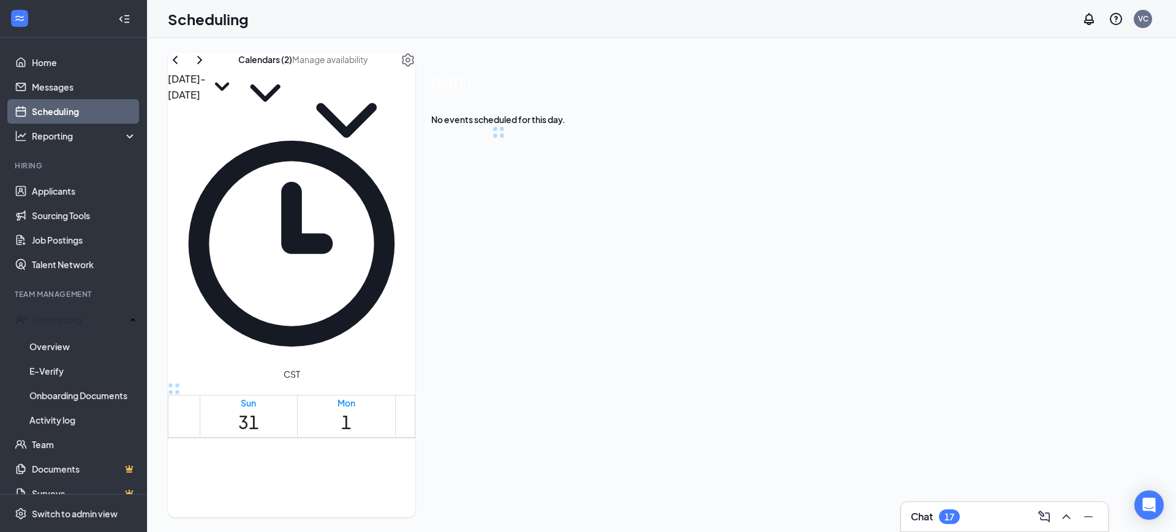
scroll to position [602, 0]
click at [207, 67] on button at bounding box center [199, 60] width 15 height 15
click at [48, 193] on link "Applicants" at bounding box center [84, 191] width 105 height 24
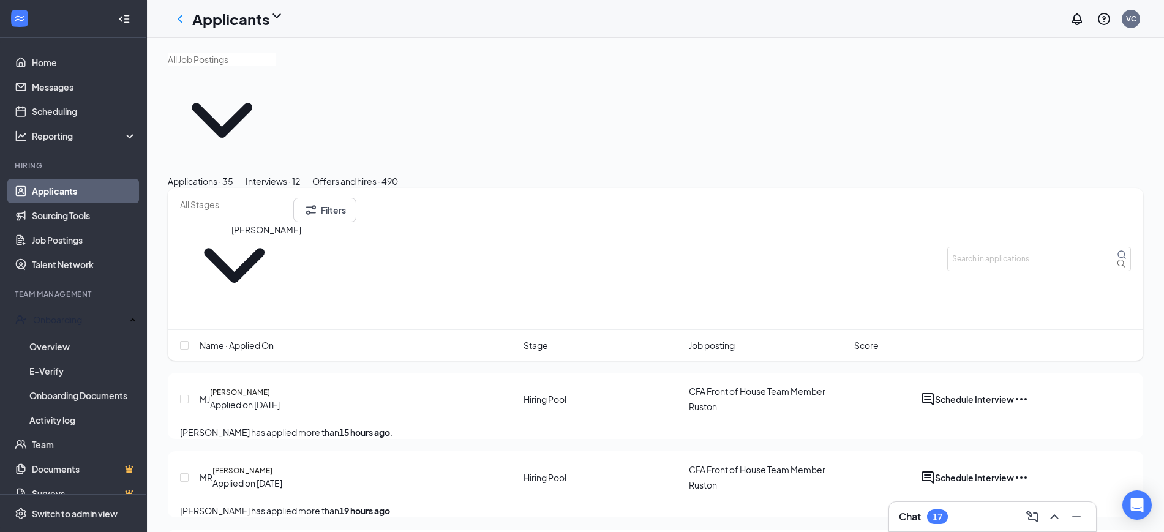
click at [254, 387] on h5 "[PERSON_NAME]" at bounding box center [240, 392] width 60 height 11
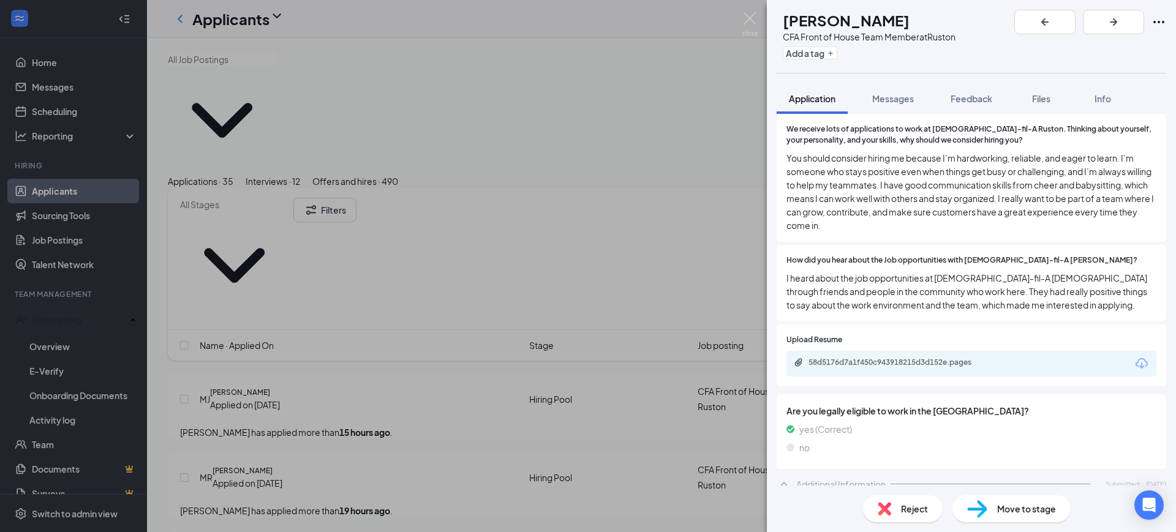
scroll to position [1432, 0]
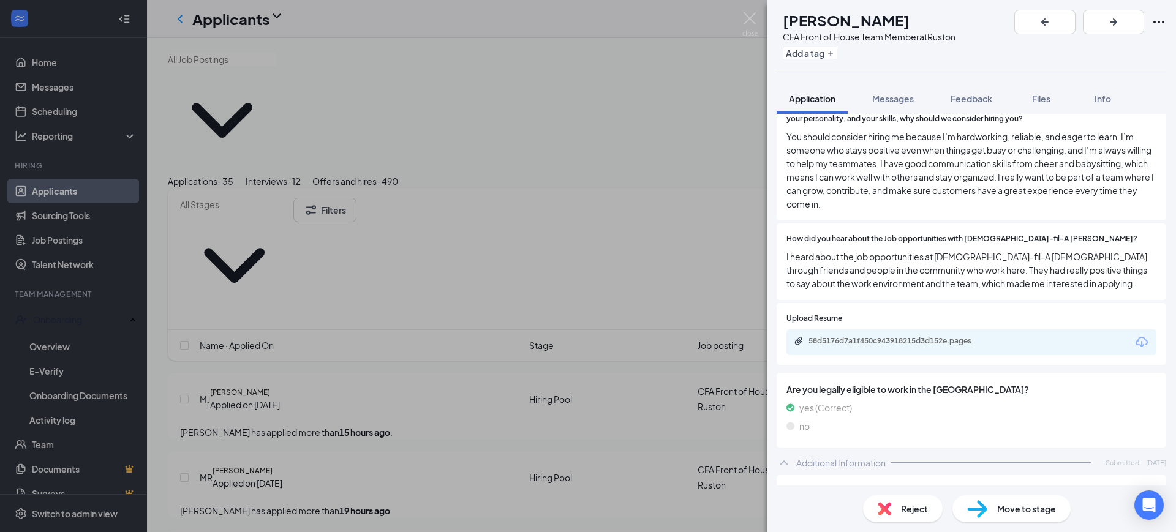
click at [928, 348] on div "58d5176d7a1f450c943918215d3d152e.pages" at bounding box center [893, 342] width 198 height 12
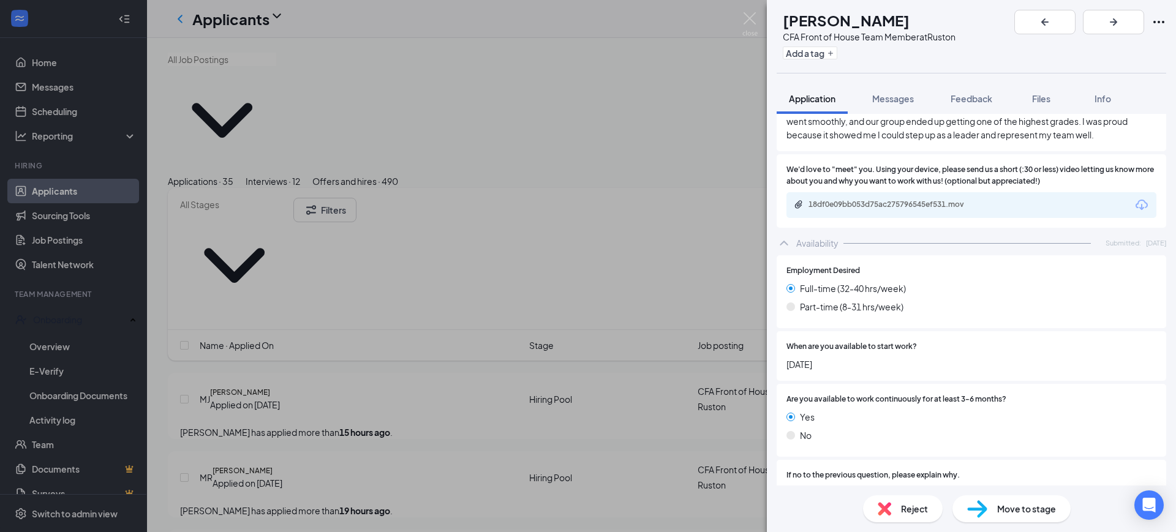
scroll to position [2358, 0]
click at [922, 210] on div "18df0e09bb053d75ac275796545ef531.mov" at bounding box center [893, 206] width 171 height 10
click at [994, 512] on div "Move to stage" at bounding box center [1011, 508] width 118 height 27
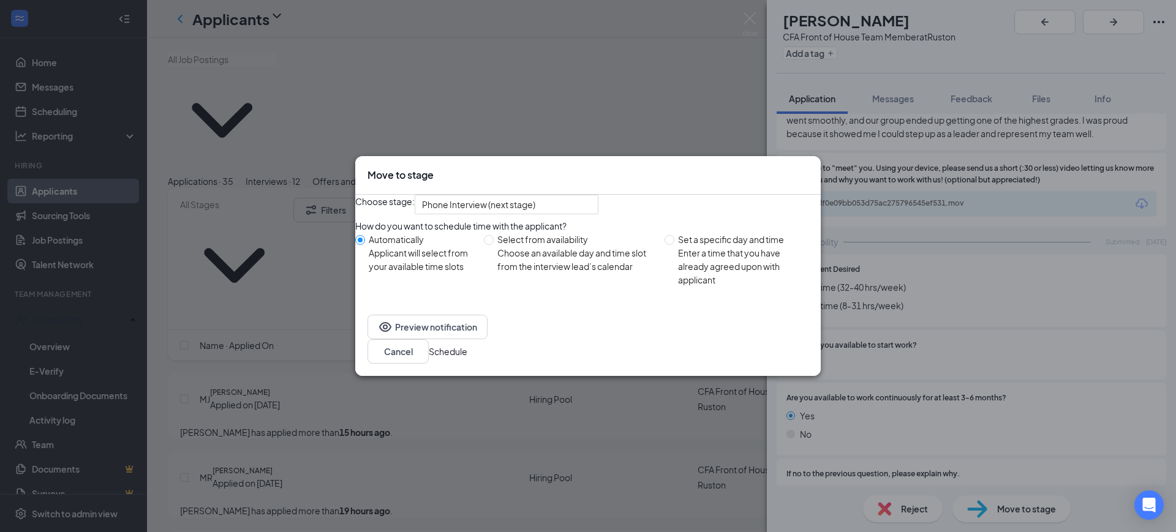
click at [467, 352] on button "Schedule" at bounding box center [448, 351] width 39 height 13
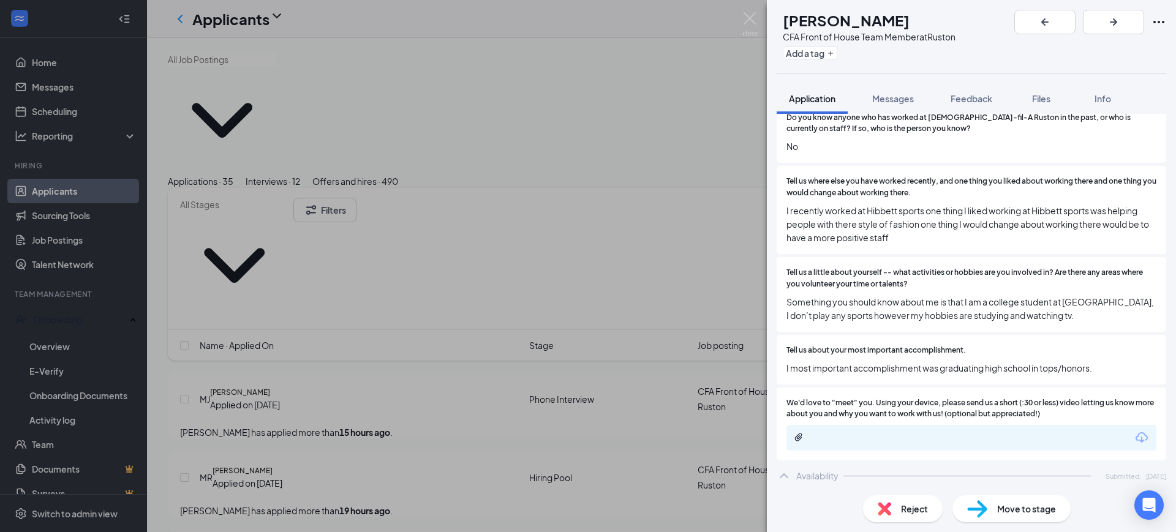
scroll to position [1582, 0]
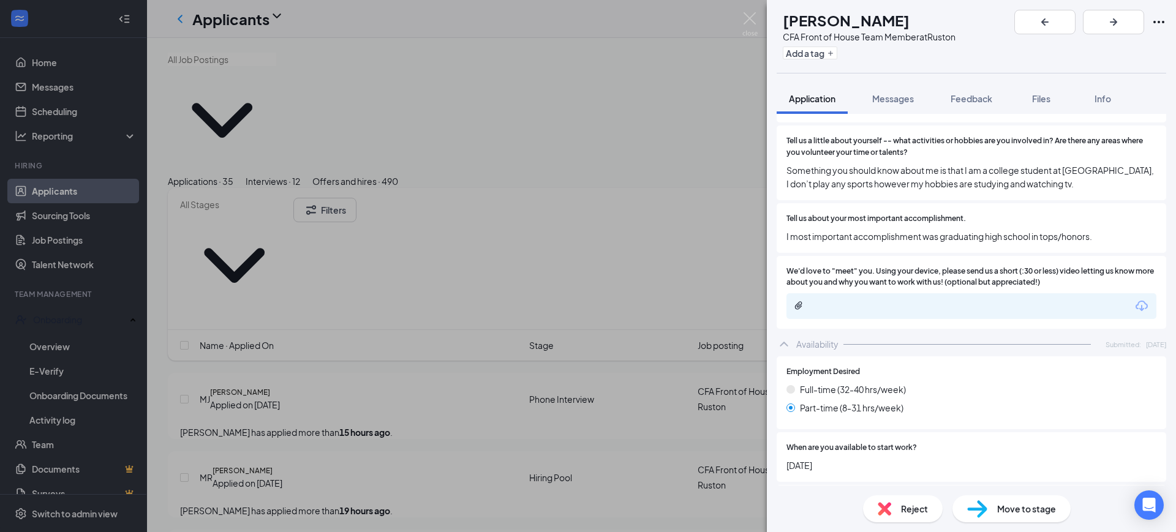
click at [855, 304] on div at bounding box center [893, 306] width 198 height 10
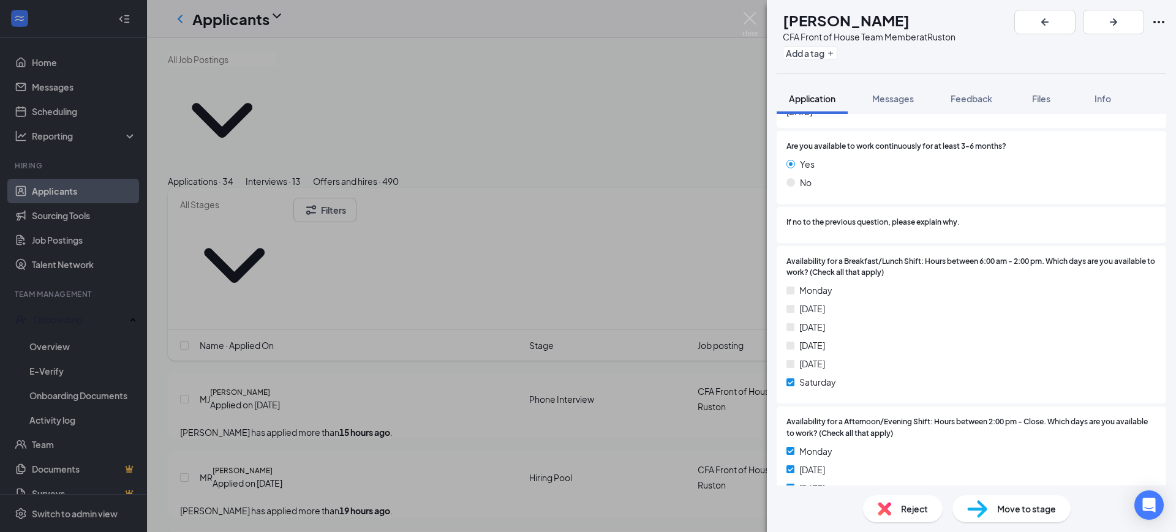
scroll to position [2099, 0]
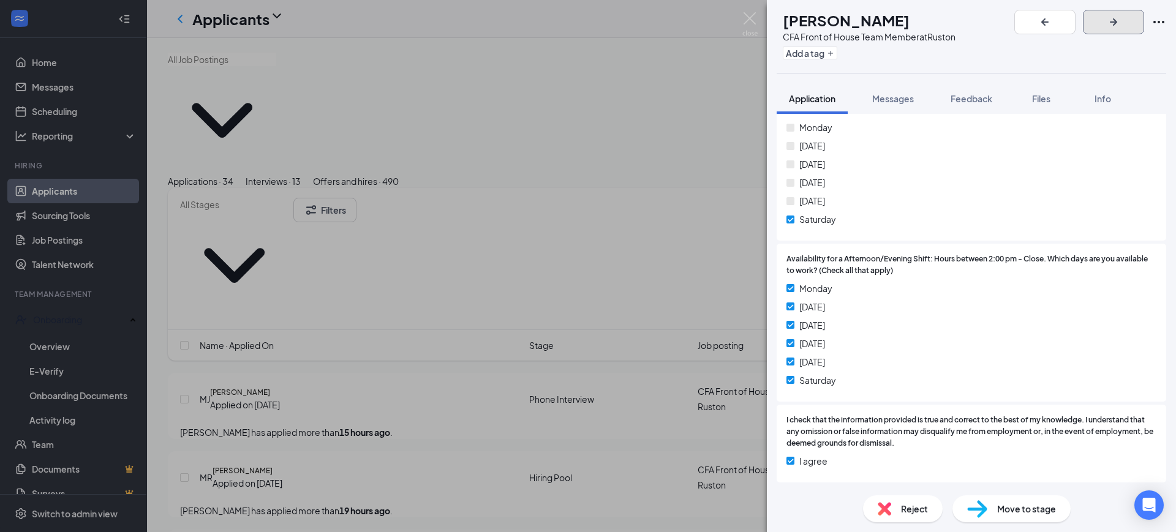
click at [1117, 20] on icon "ArrowRight" at bounding box center [1113, 21] width 7 height 7
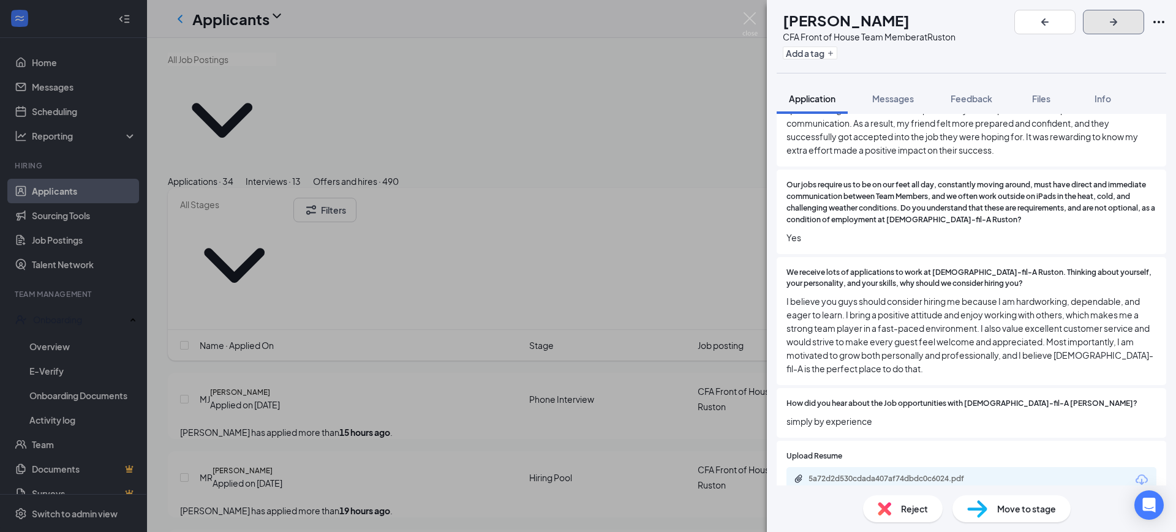
scroll to position [1098, 0]
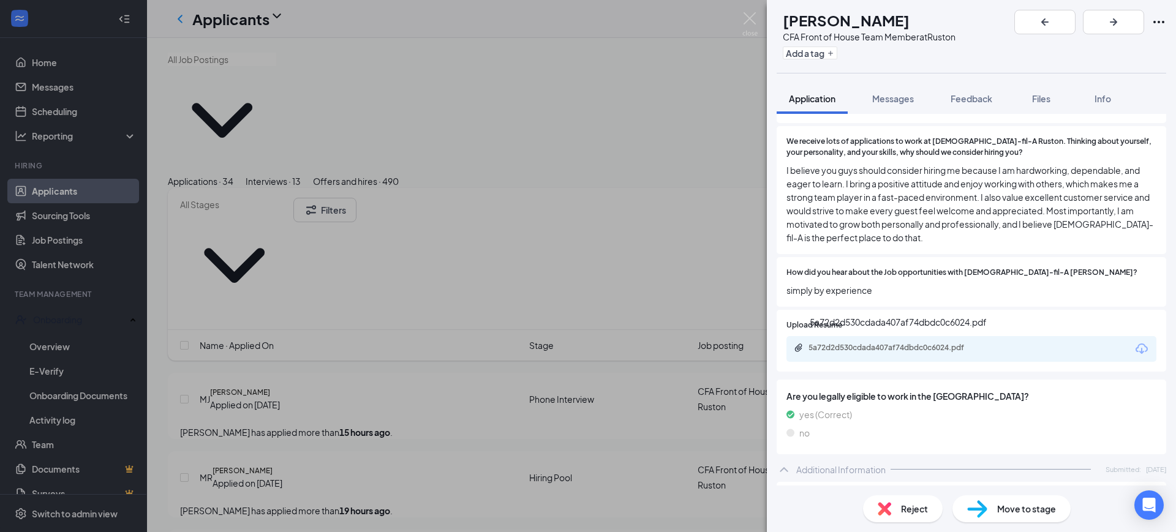
click at [887, 348] on div "5a72d2d530cdada407af74dbdc0c6024.pdf" at bounding box center [893, 348] width 171 height 10
click at [1135, 10] on button "button" at bounding box center [1113, 22] width 61 height 24
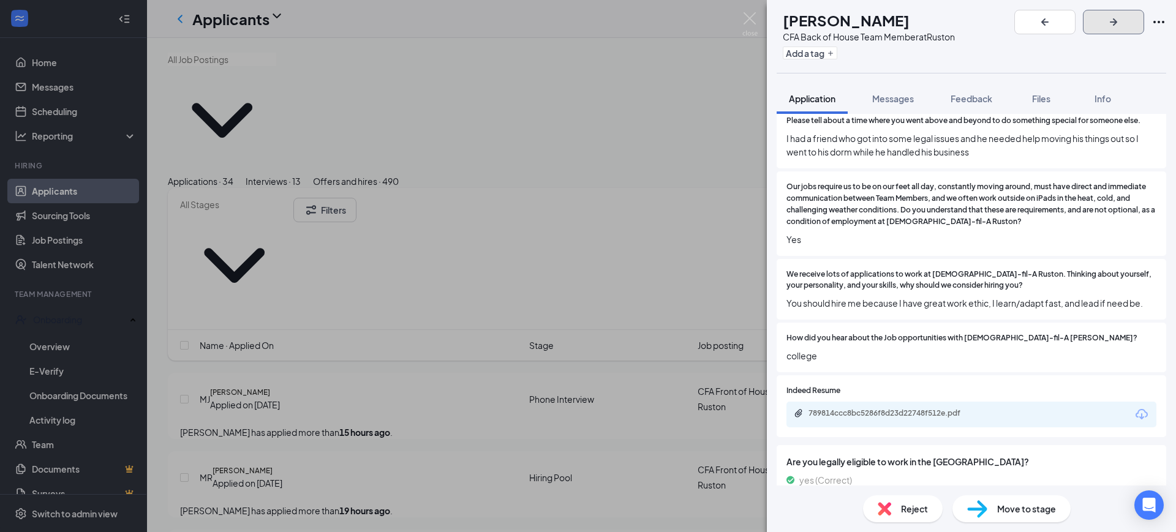
scroll to position [753, 0]
click at [869, 419] on div "789814ccc8bc5286f8d23d22748f512e.pdf" at bounding box center [893, 414] width 171 height 10
click at [1121, 24] on icon "ArrowRight" at bounding box center [1113, 22] width 15 height 15
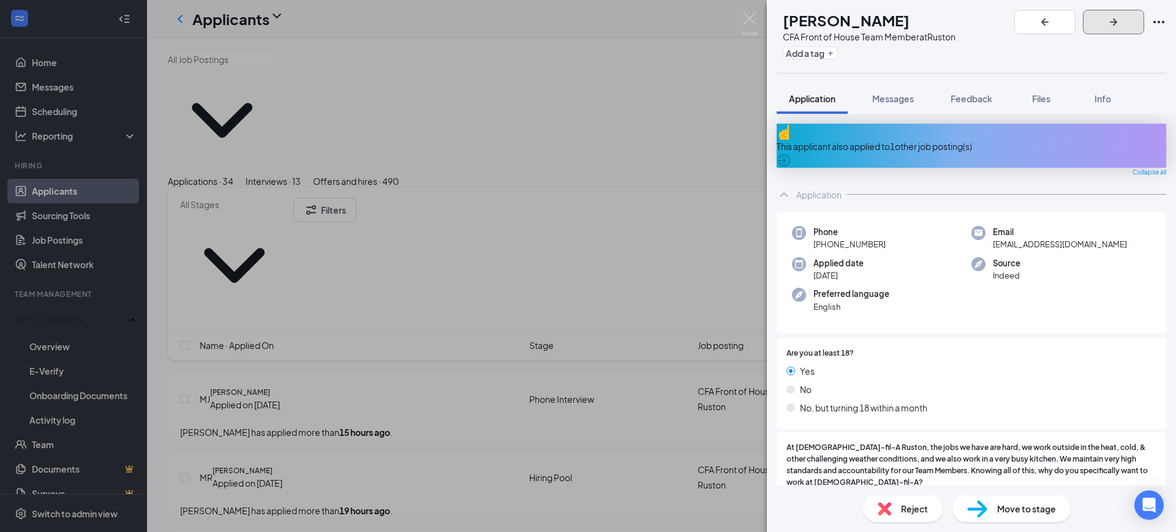
click at [1121, 24] on icon "ArrowRight" at bounding box center [1113, 22] width 15 height 15
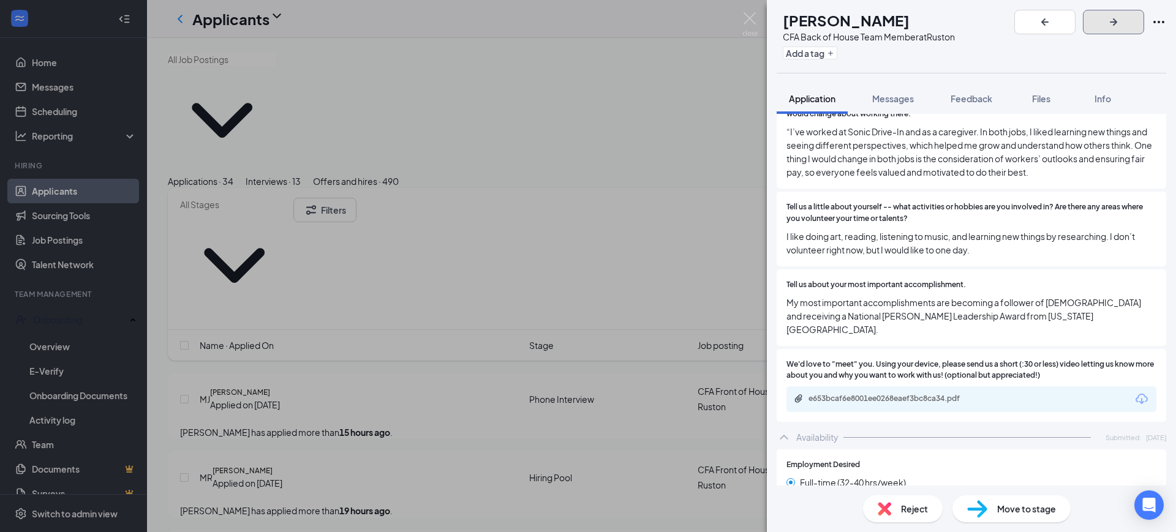
scroll to position [1560, 0]
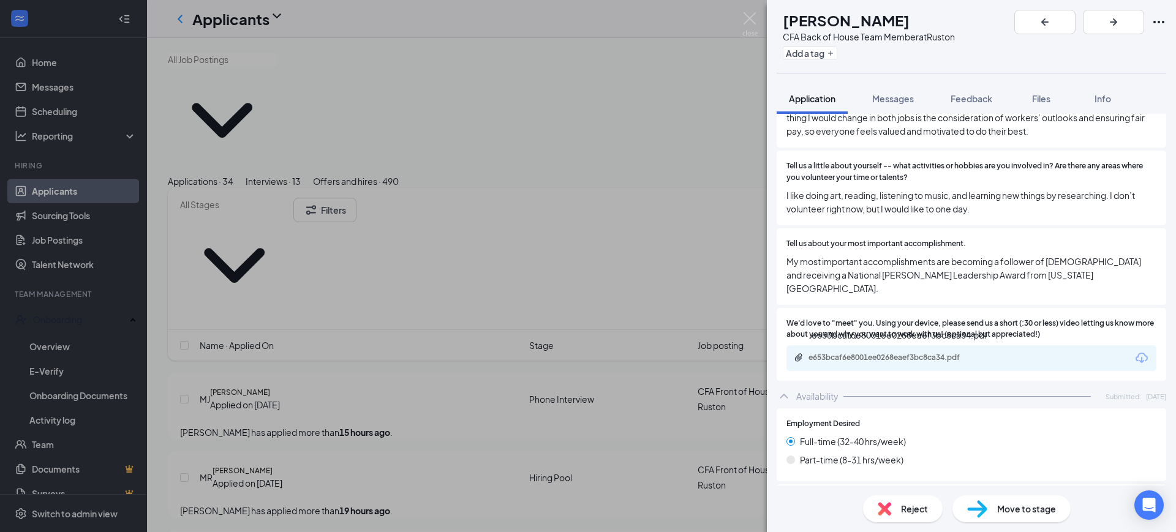
click at [909, 362] on div "e653bcaf6e8001ee0268eaef3bc8ca34.pdf" at bounding box center [893, 358] width 171 height 10
click at [1121, 18] on icon "ArrowRight" at bounding box center [1113, 22] width 15 height 15
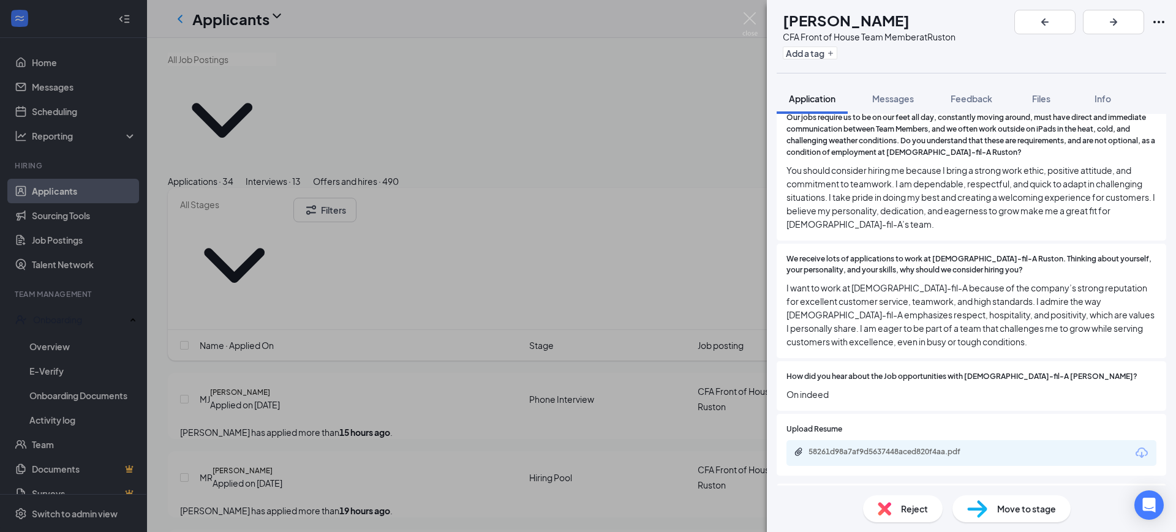
scroll to position [1097, 0]
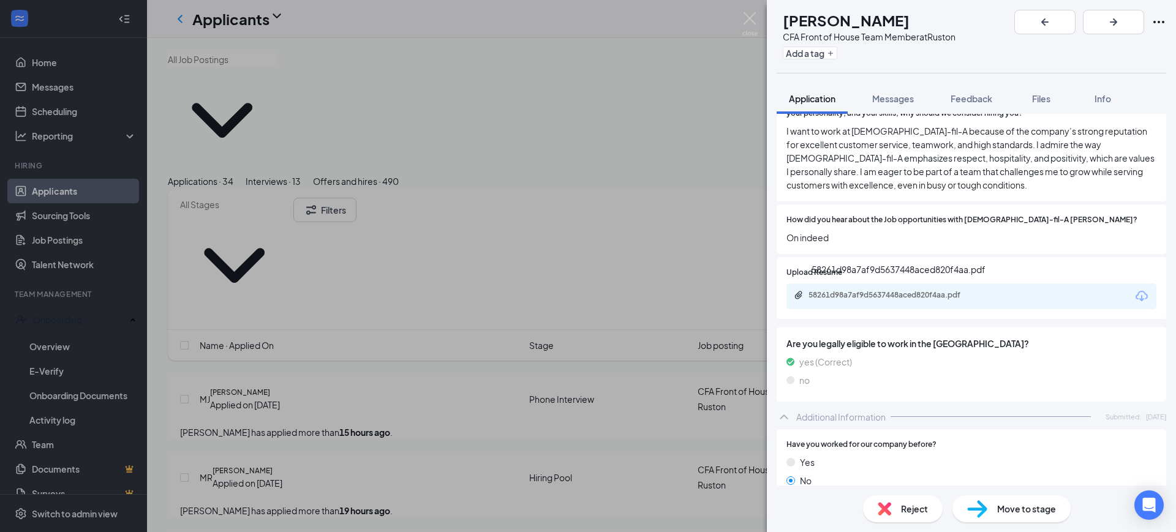
click at [895, 299] on div "58261d98a7af9d5637448aced820f4aa.pdf" at bounding box center [893, 295] width 171 height 10
click at [895, 509] on div "Reject" at bounding box center [903, 508] width 80 height 27
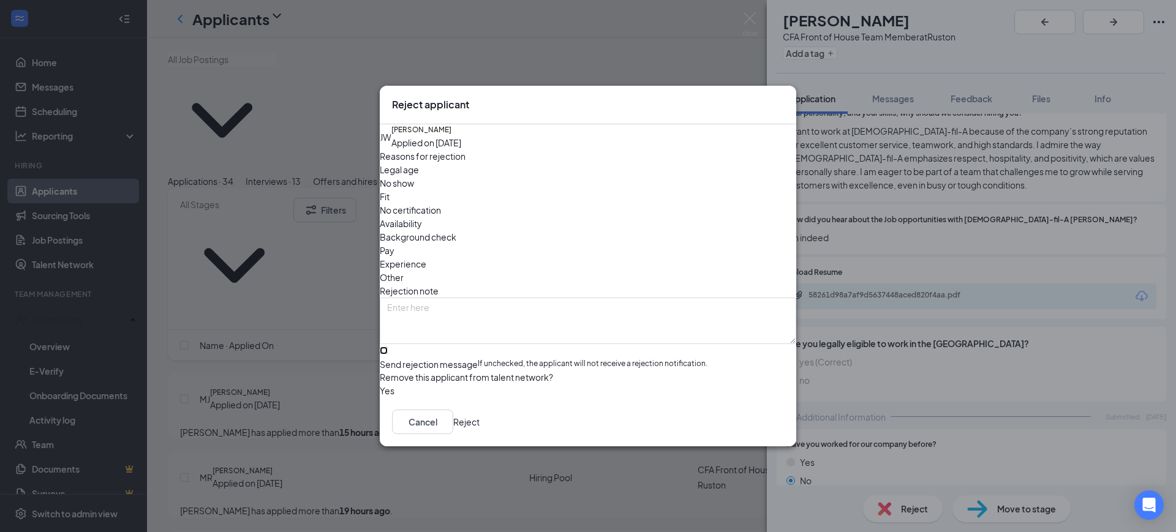
click at [388, 347] on input "Send rejection message If unchecked, the applicant will not receive a rejection…" at bounding box center [384, 351] width 8 height 8
checkbox input "true"
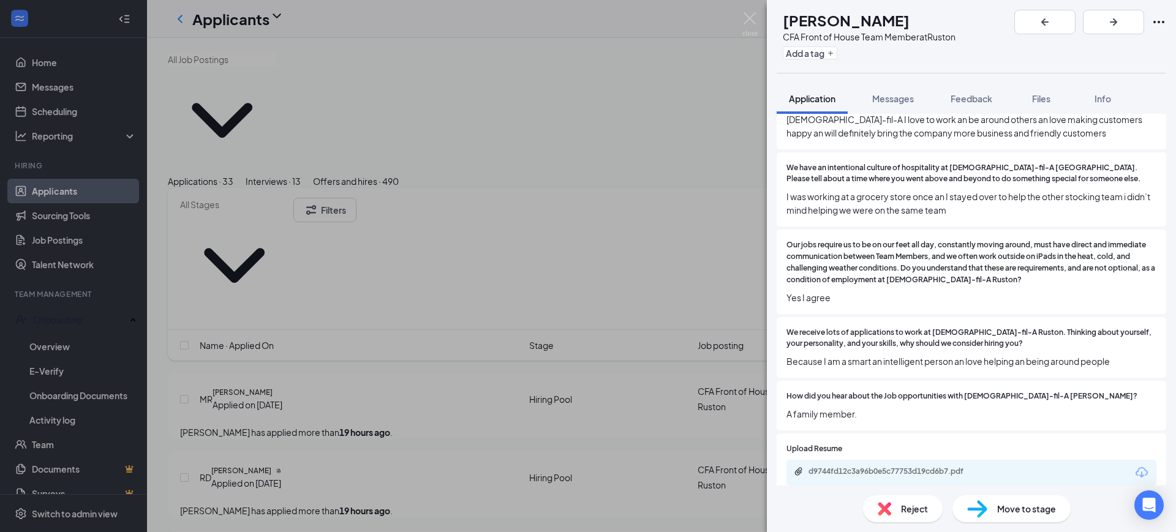
scroll to position [762, 0]
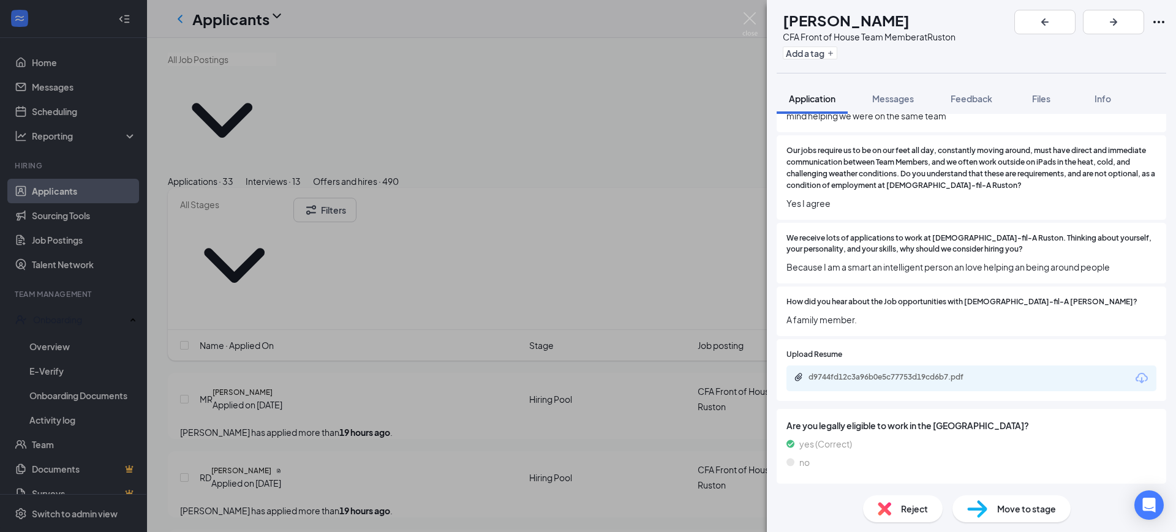
click at [896, 512] on div "Reject" at bounding box center [903, 508] width 80 height 27
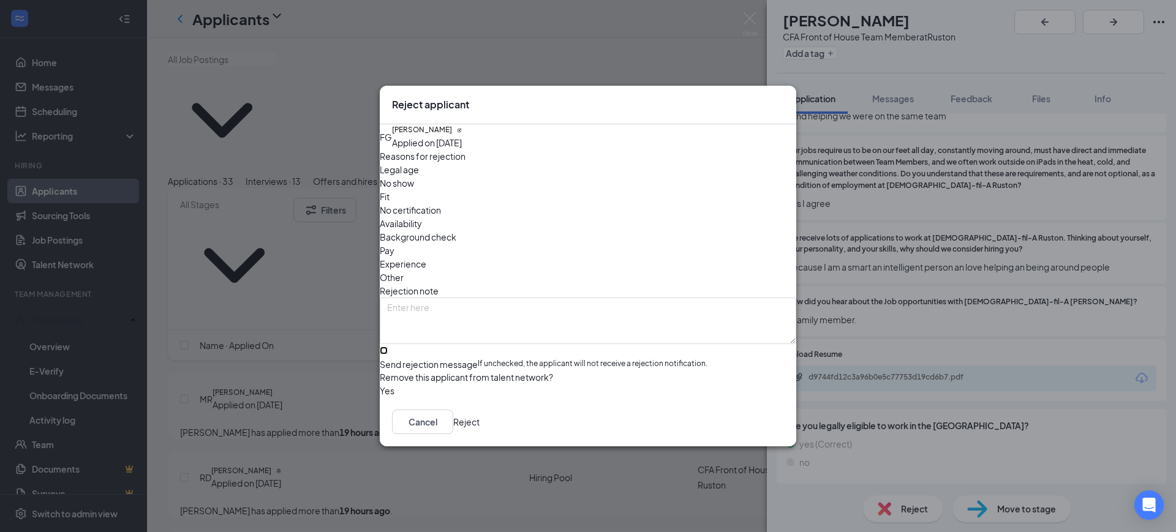
click at [388, 347] on input "Send rejection message If unchecked, the applicant will not receive a rejection…" at bounding box center [384, 351] width 8 height 8
checkbox input "true"
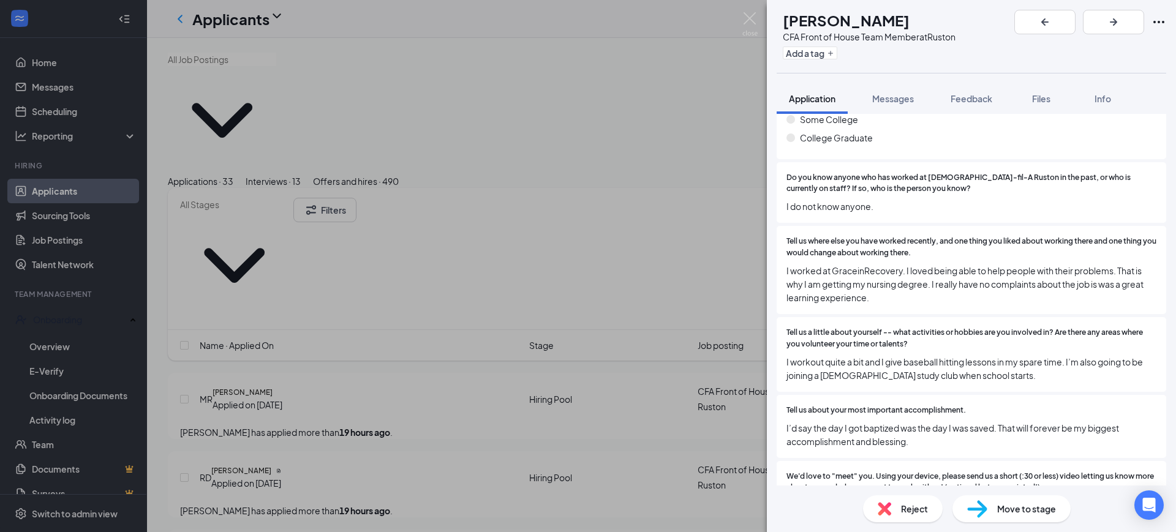
scroll to position [1626, 0]
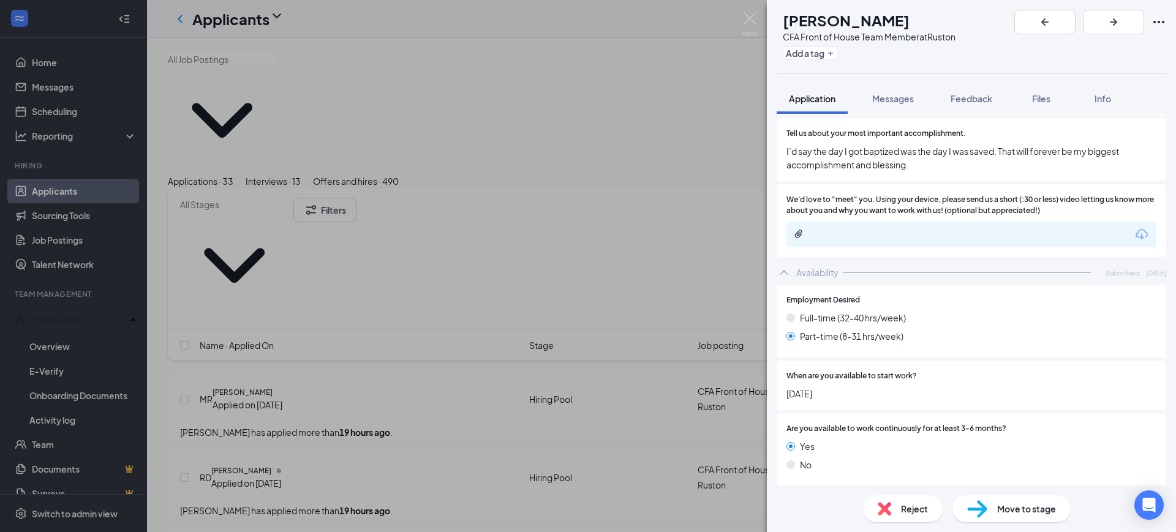
click at [855, 229] on div at bounding box center [893, 234] width 198 height 10
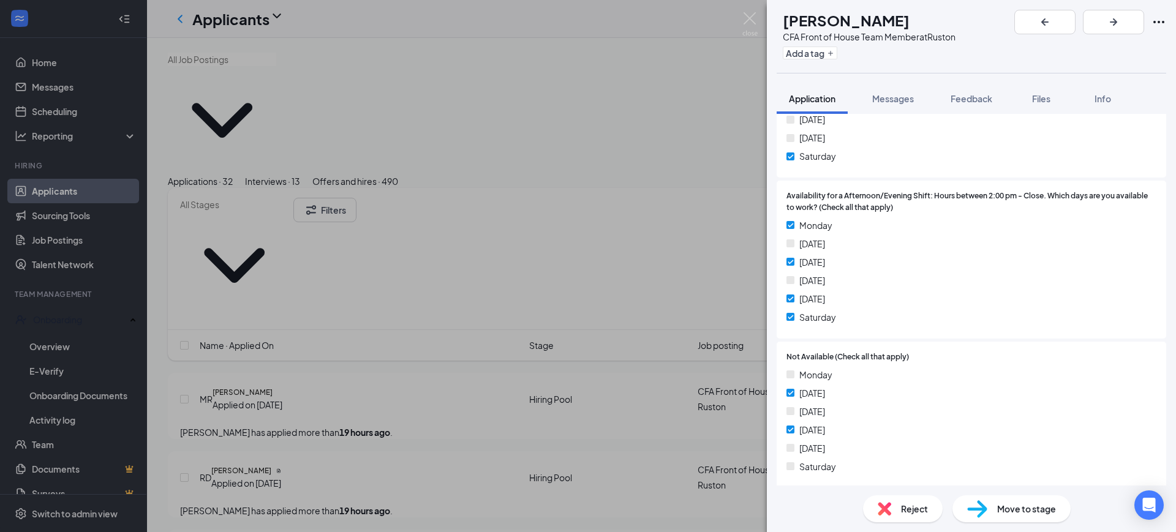
scroll to position [2193, 0]
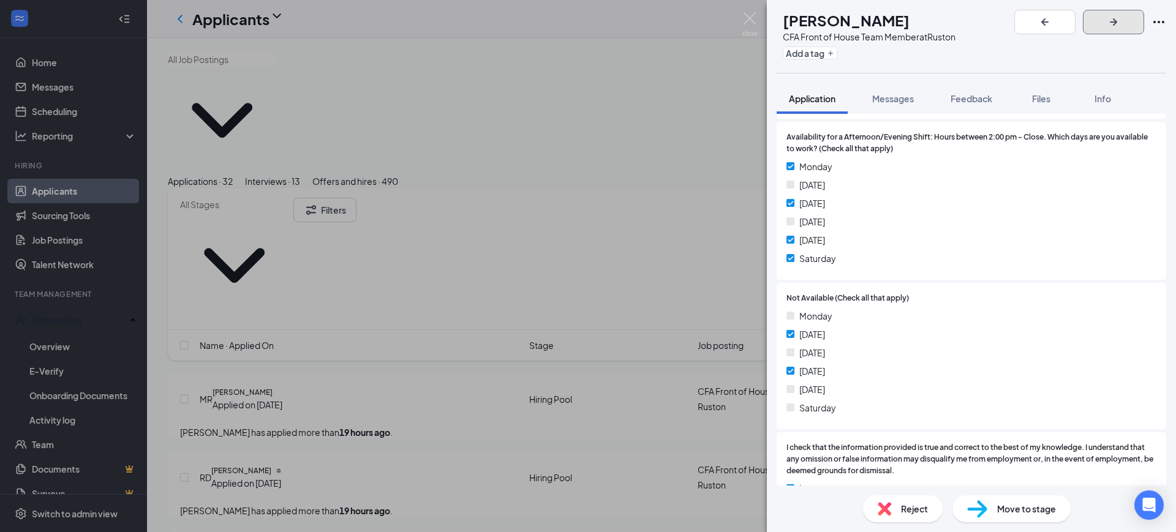
click at [1121, 22] on icon "ArrowRight" at bounding box center [1113, 22] width 15 height 15
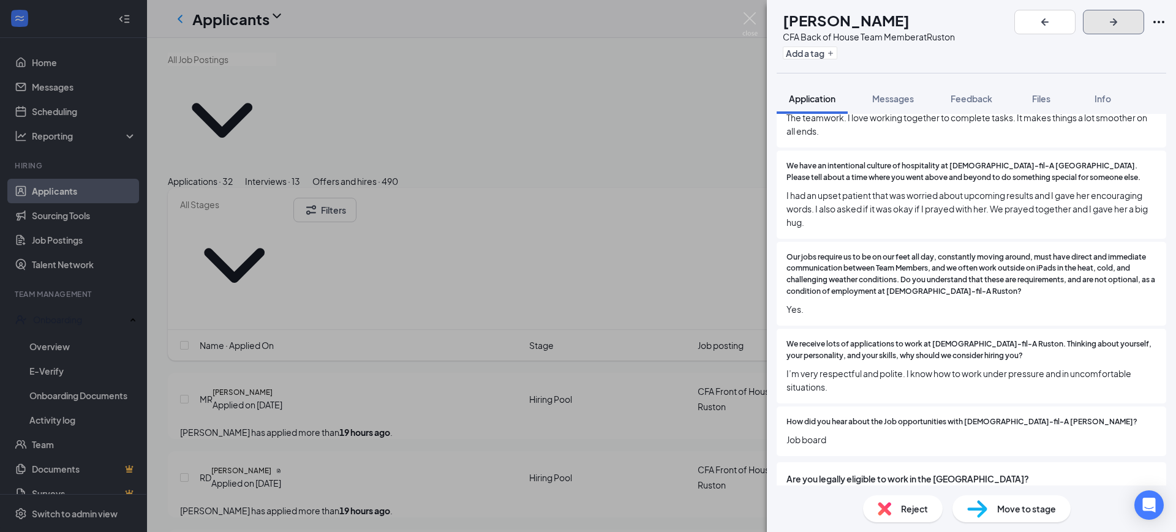
scroll to position [665, 0]
click at [905, 512] on span "Reject" at bounding box center [914, 508] width 27 height 13
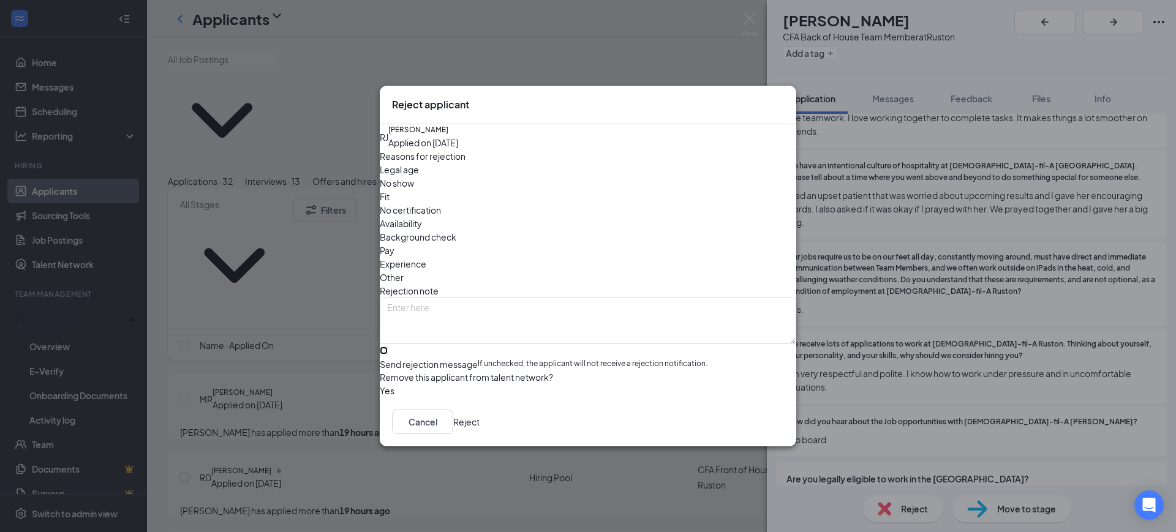
click at [388, 347] on input "Send rejection message If unchecked, the applicant will not receive a rejection…" at bounding box center [384, 351] width 8 height 8
checkbox input "true"
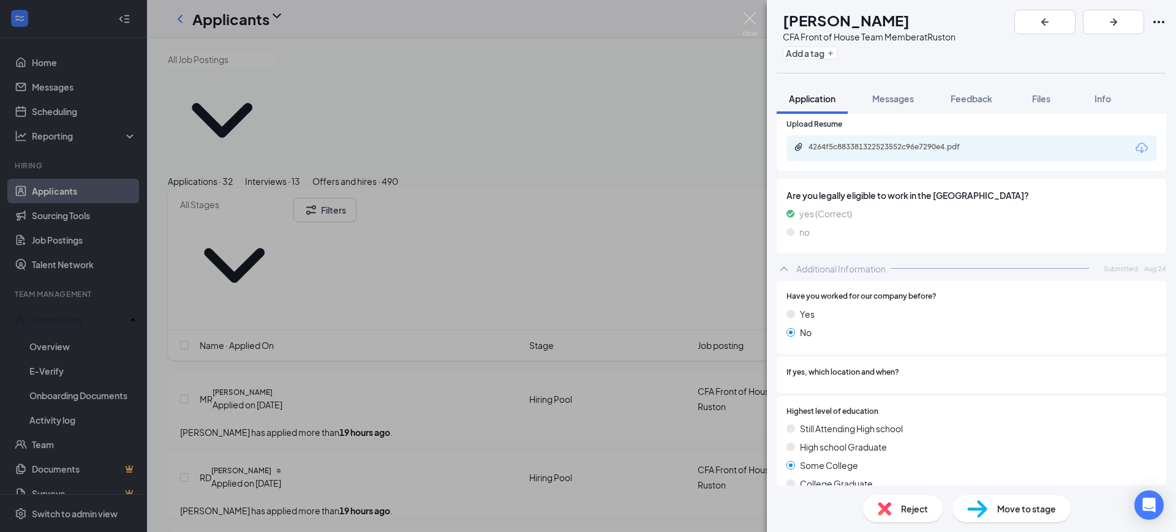
scroll to position [1343, 0]
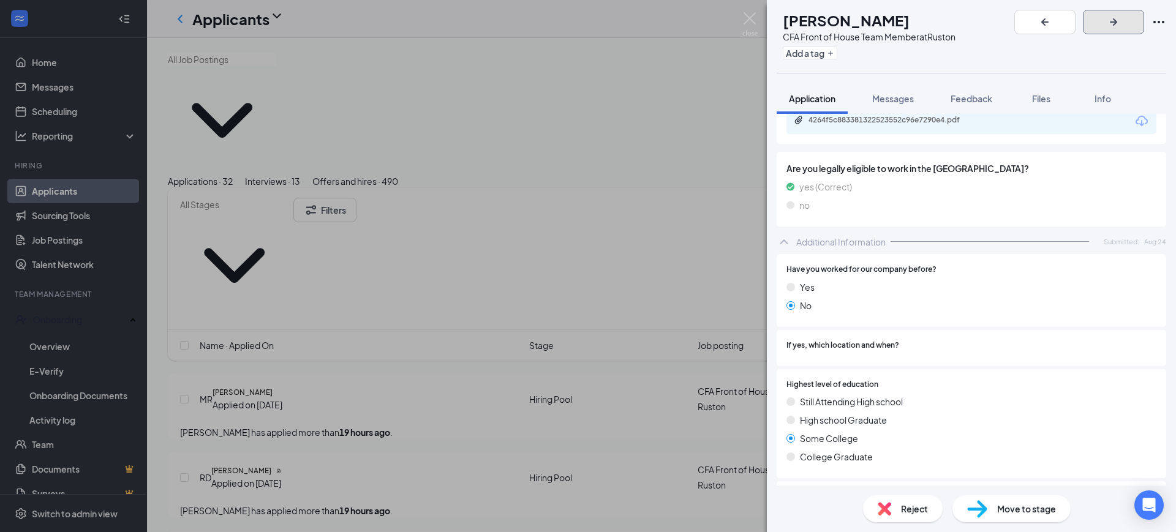
click at [1121, 16] on icon "ArrowRight" at bounding box center [1113, 22] width 15 height 15
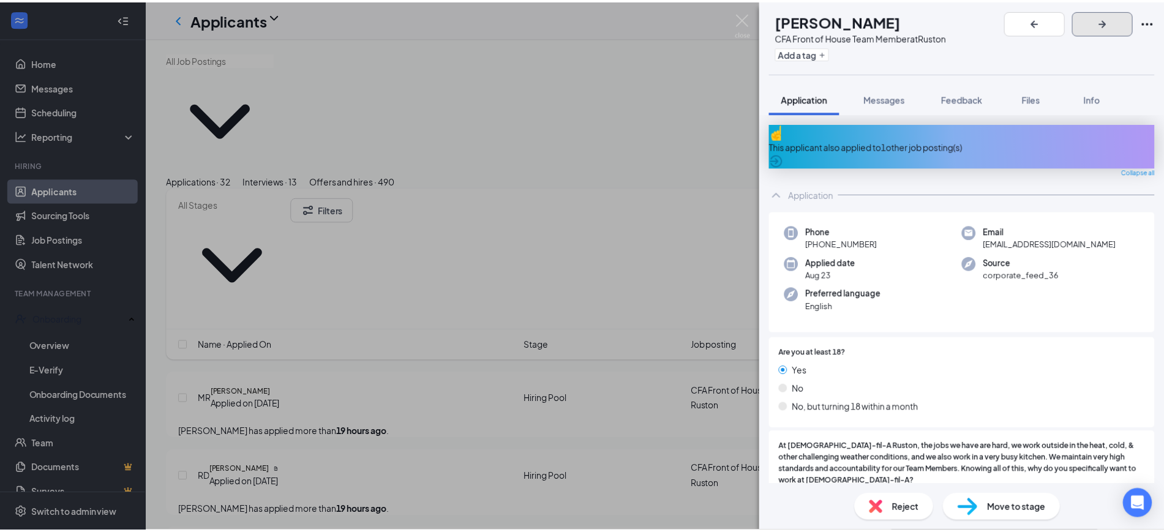
scroll to position [220, 0]
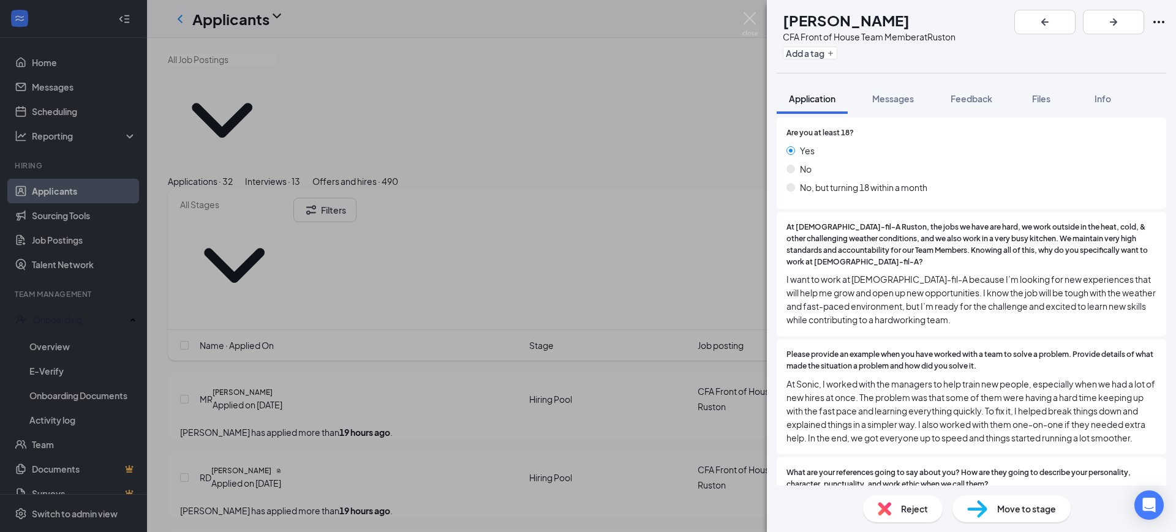
click at [642, 336] on div "CM [PERSON_NAME] CFA Front of House Team Member at Ruston Add a tag Application…" at bounding box center [588, 266] width 1176 height 532
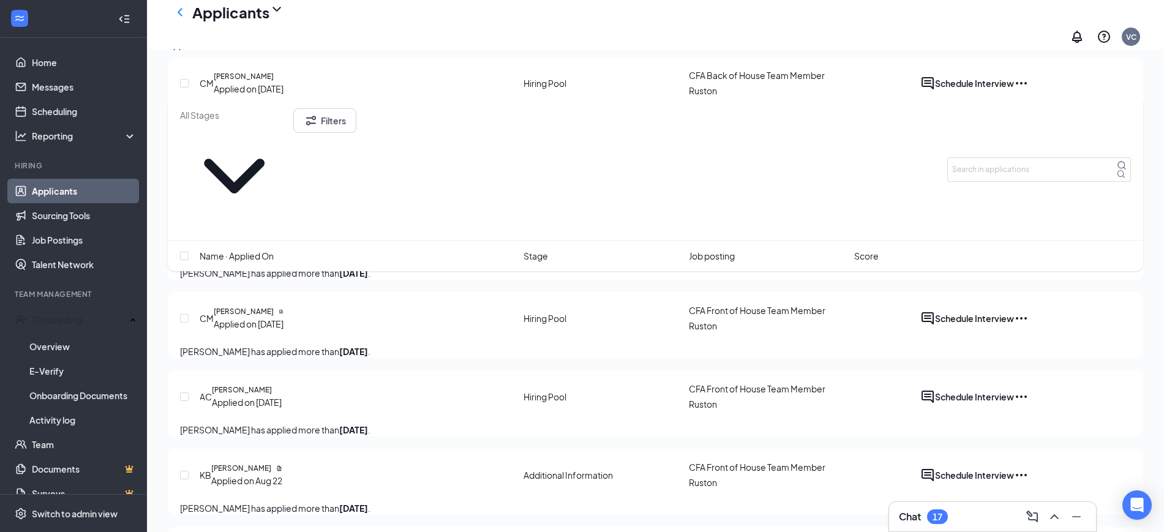
scroll to position [590, 0]
click at [39, 113] on link "Scheduling" at bounding box center [84, 111] width 105 height 24
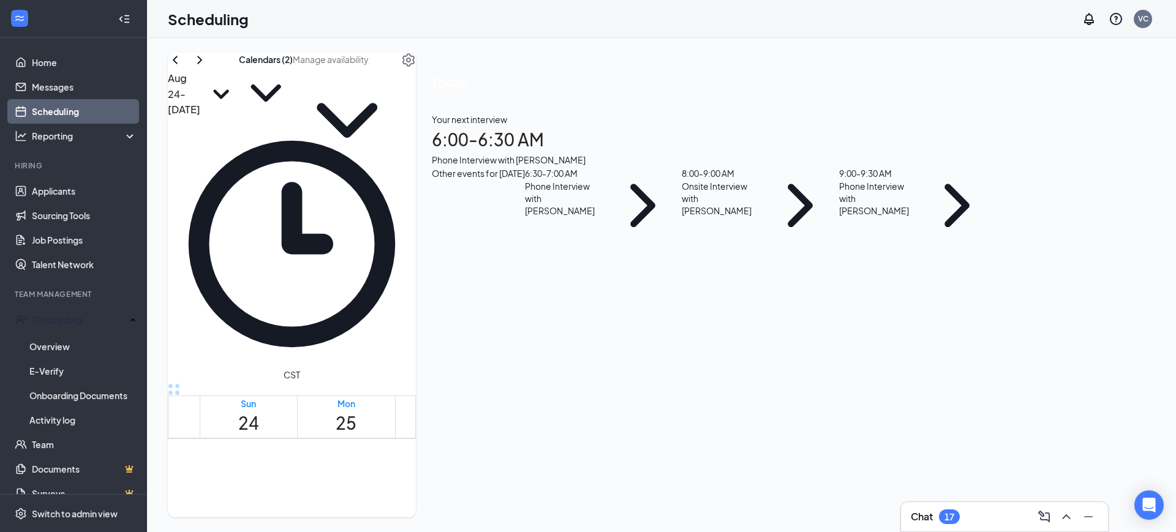
scroll to position [535, 0]
click at [207, 67] on icon "ChevronRight" at bounding box center [199, 60] width 15 height 15
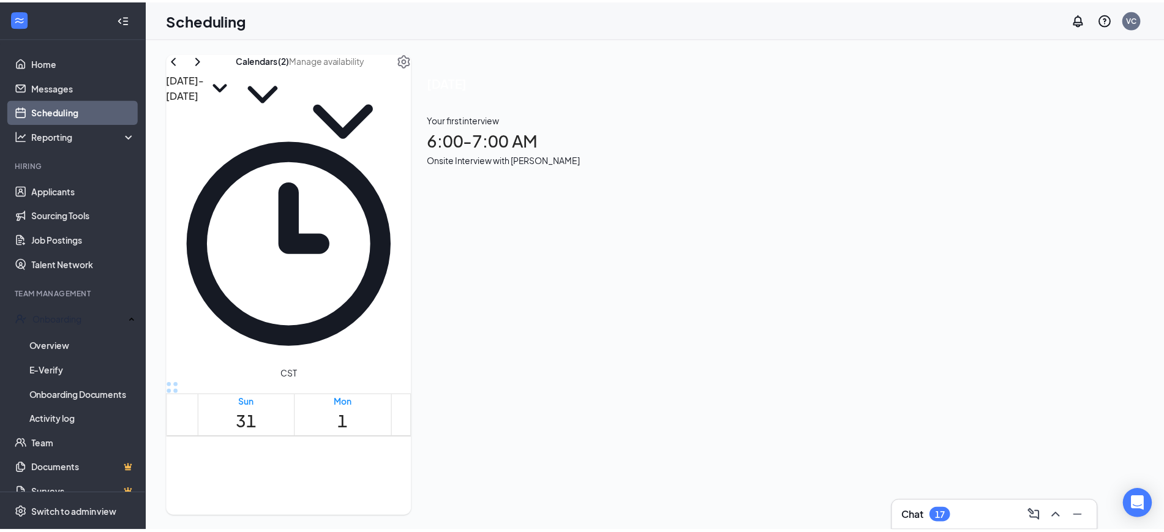
scroll to position [460, 0]
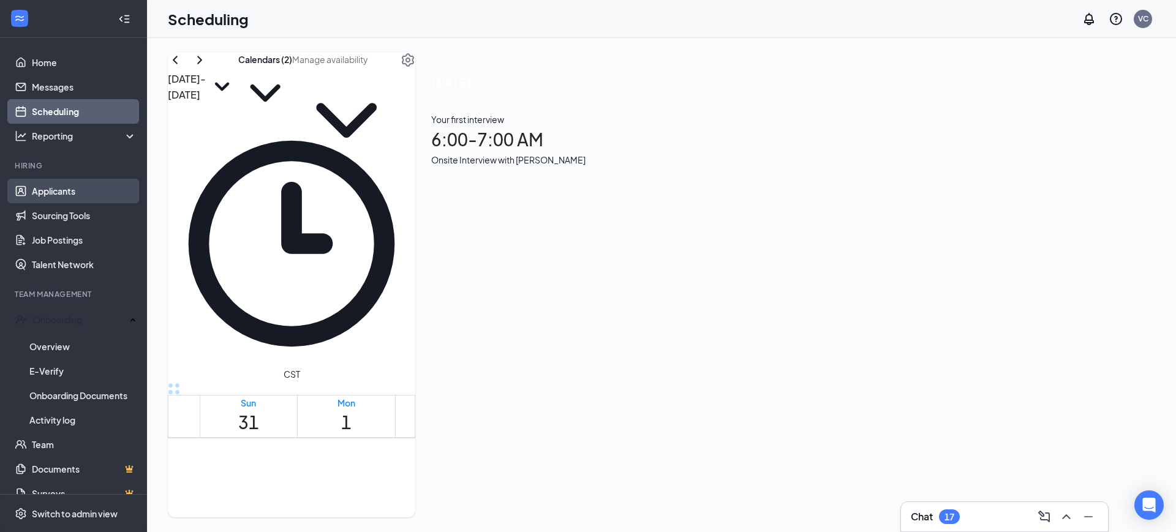
click at [69, 185] on link "Applicants" at bounding box center [84, 191] width 105 height 24
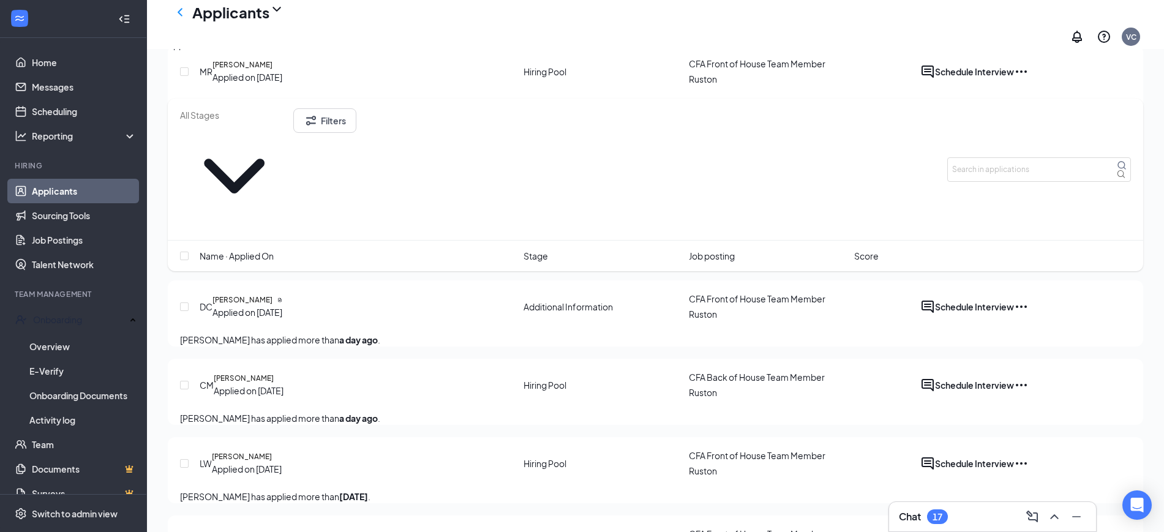
scroll to position [287, 0]
click at [1027, 385] on icon "Ellipses" at bounding box center [1021, 386] width 11 height 2
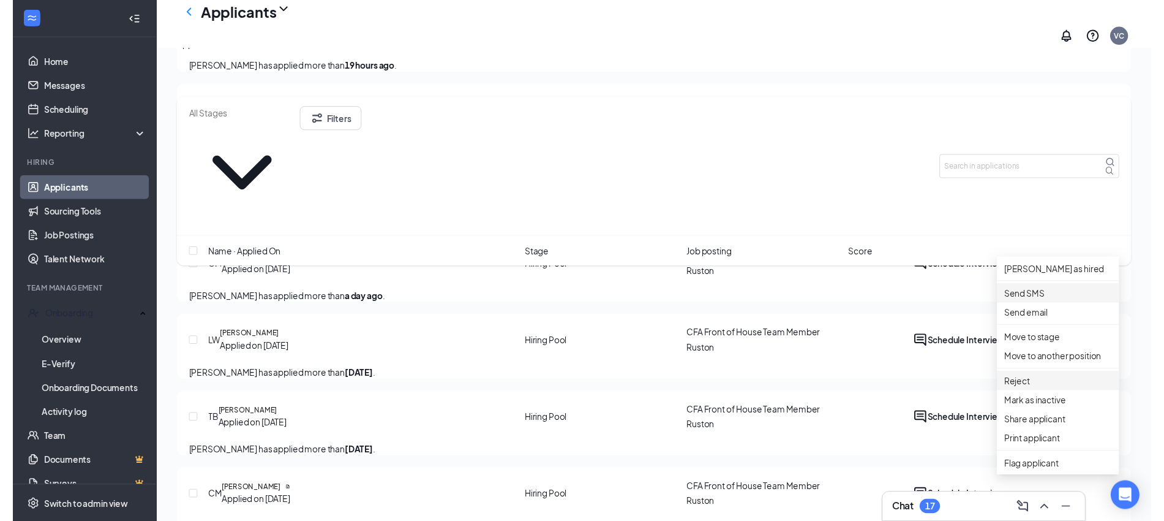
scroll to position [404, 0]
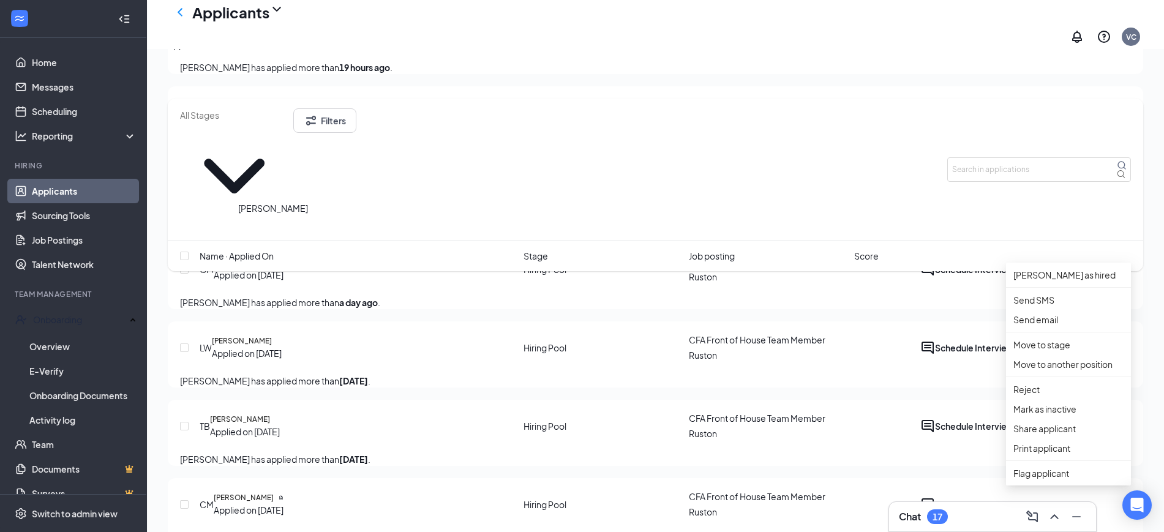
click at [255, 257] on h5 "[PERSON_NAME]" at bounding box center [244, 262] width 60 height 11
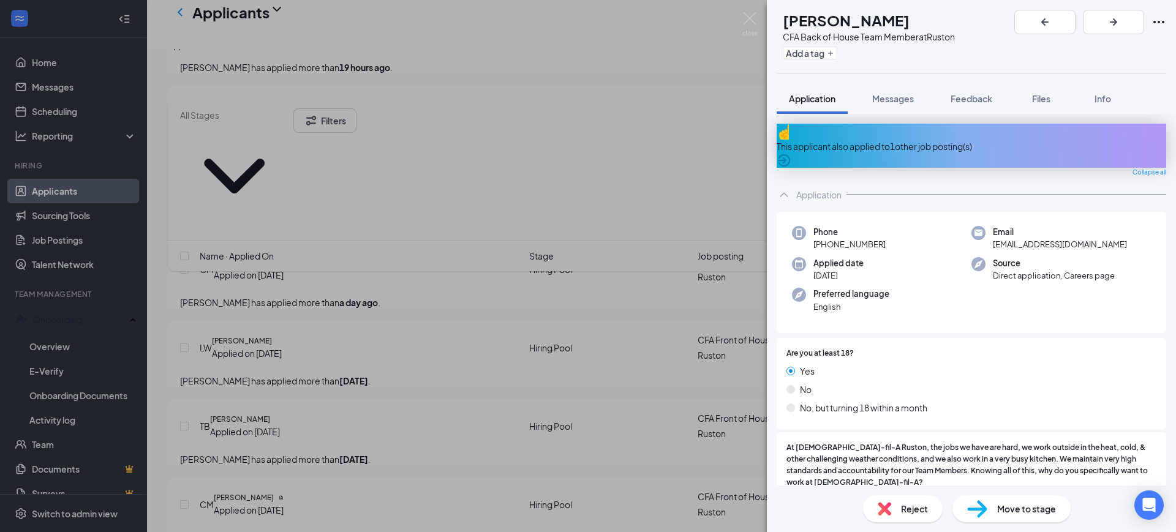
click at [999, 504] on span "Move to stage" at bounding box center [1026, 508] width 59 height 13
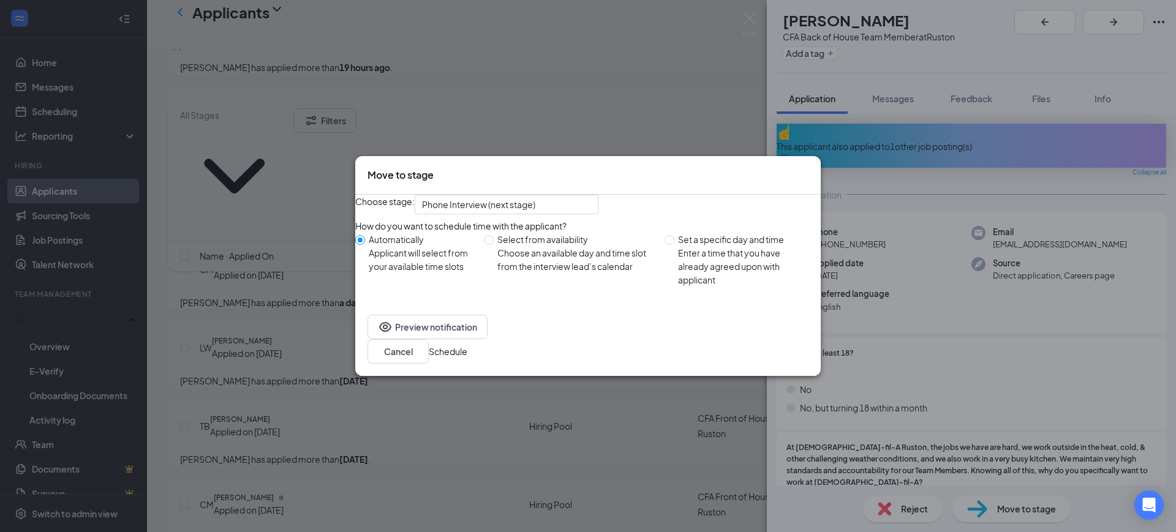
click at [467, 350] on button "Schedule" at bounding box center [448, 351] width 39 height 13
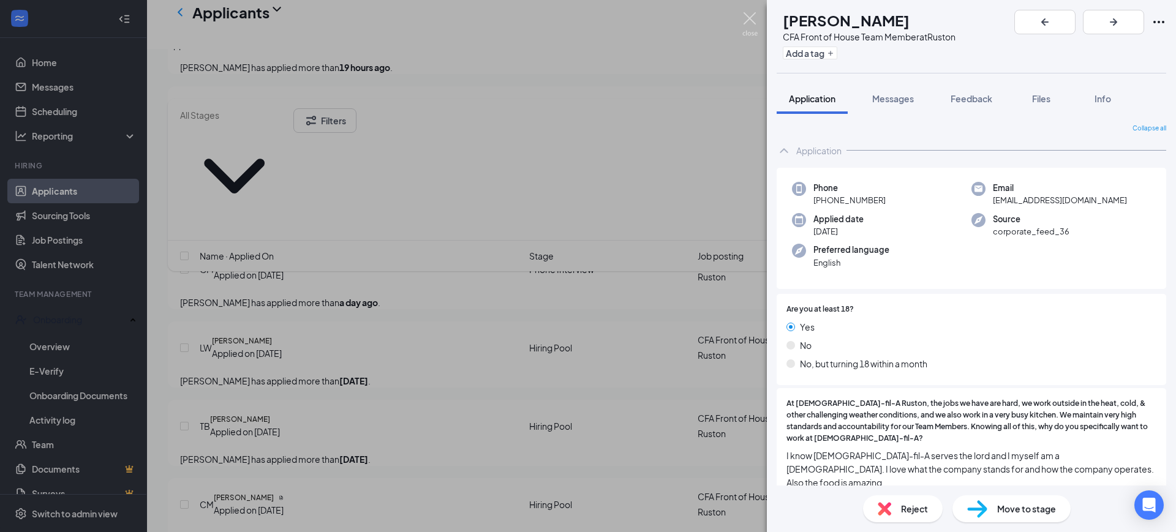
click at [748, 16] on img at bounding box center [749, 24] width 15 height 24
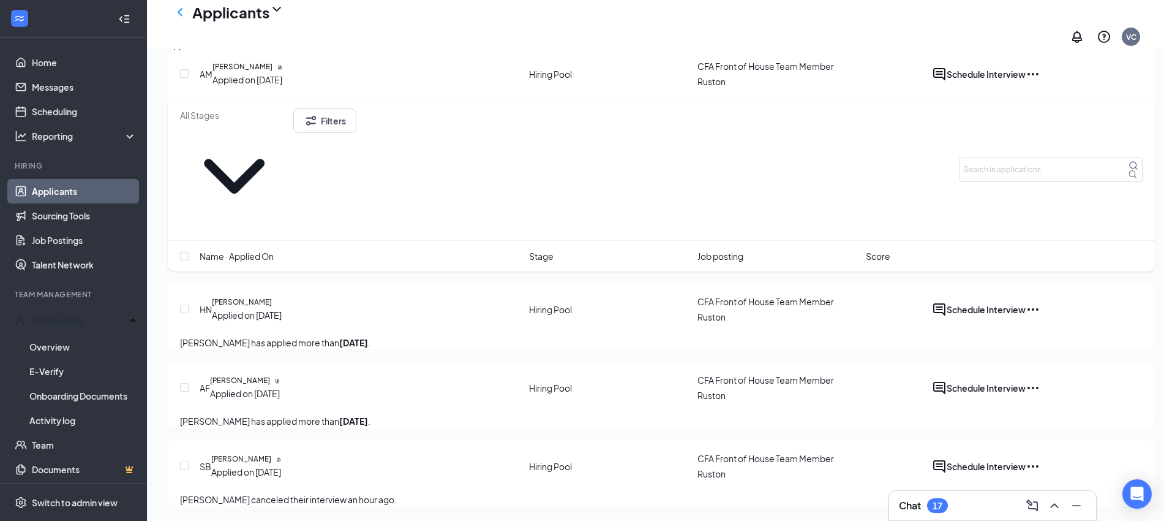
scroll to position [2587, 0]
